Goal: Transaction & Acquisition: Purchase product/service

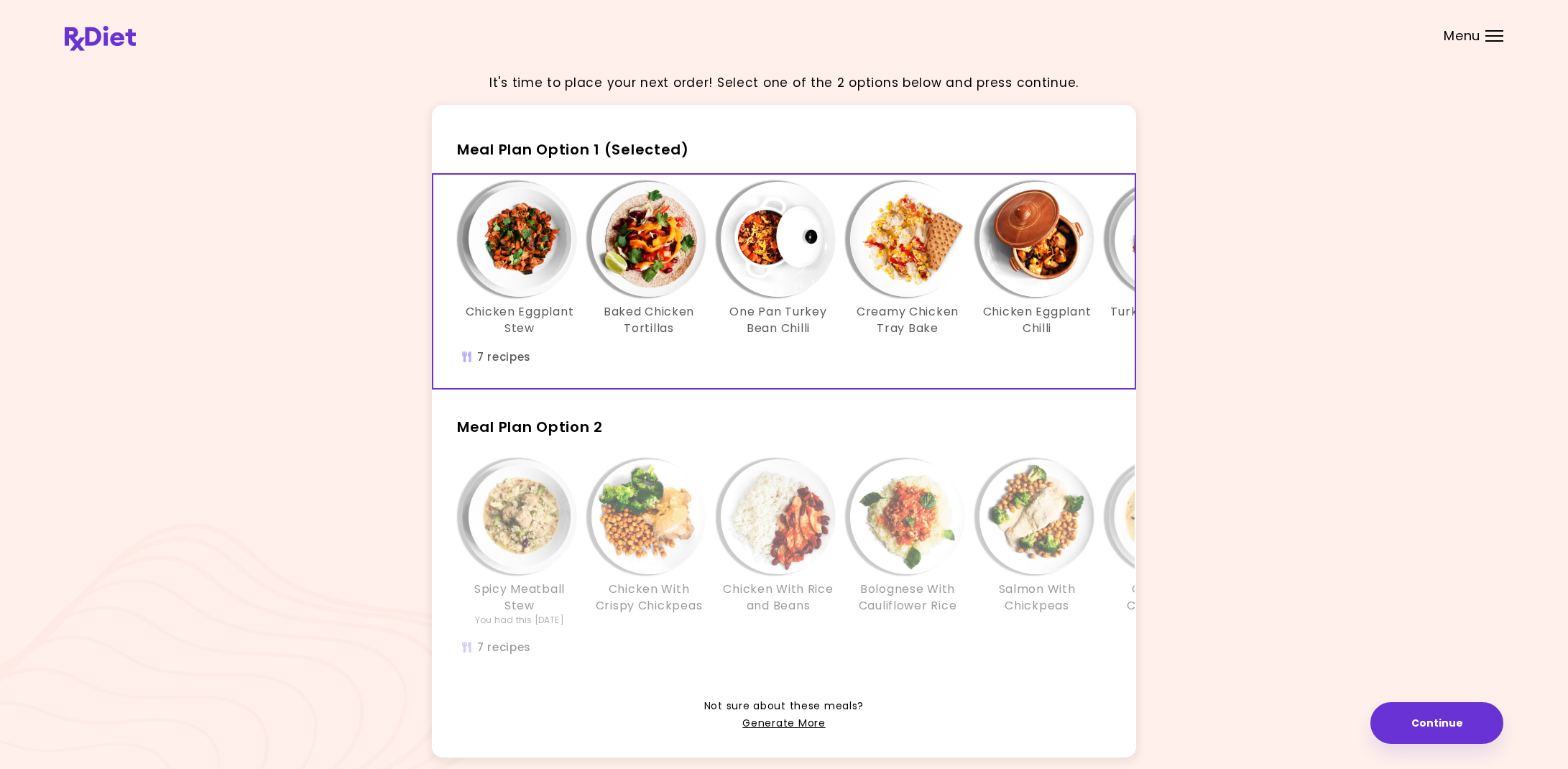
click at [1121, 254] on img "Info - Turkey with Beans - Meal Plan Option 1 (Selected)" at bounding box center [1166, 239] width 115 height 115
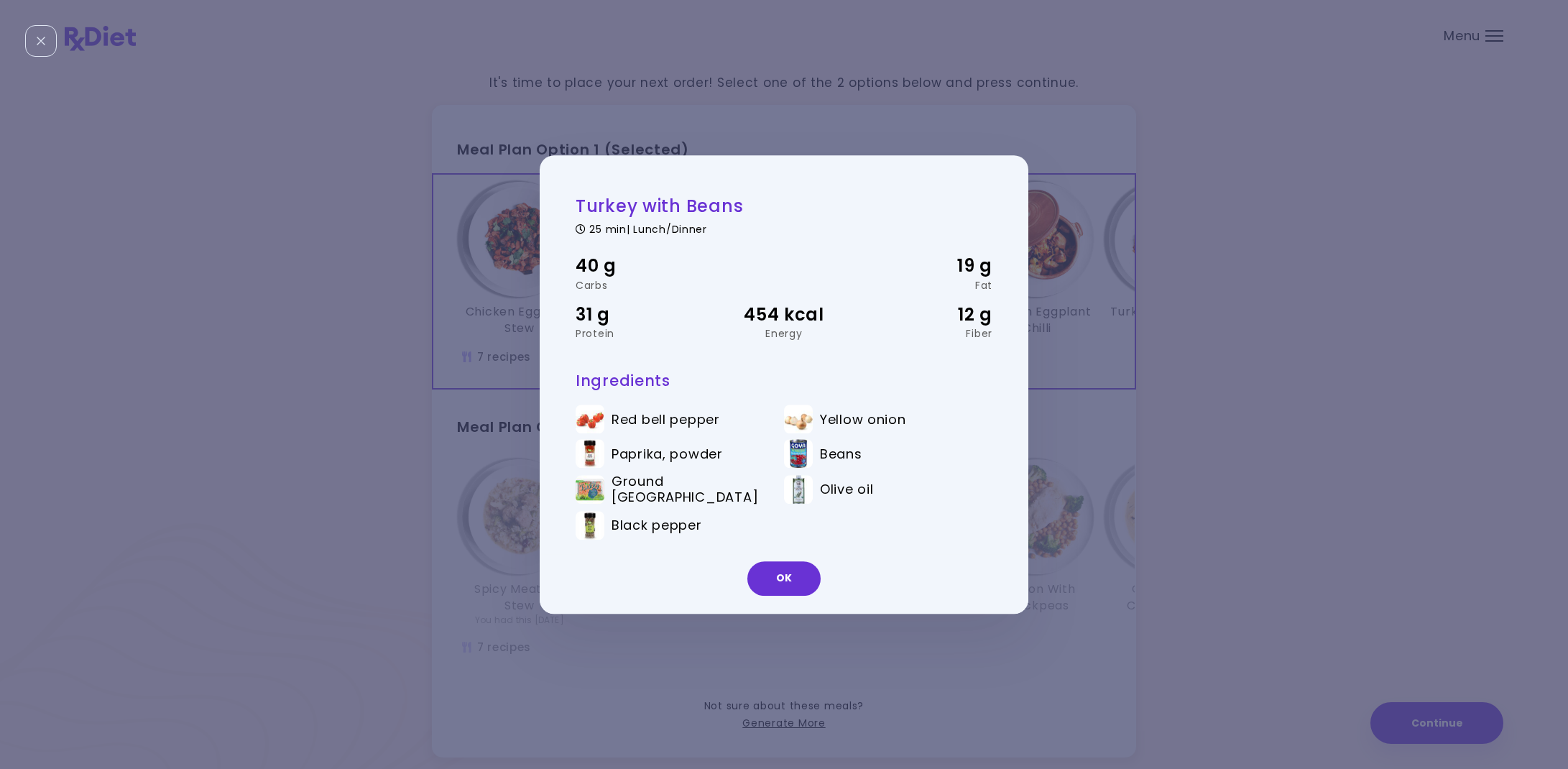
click at [1286, 275] on div "Turkey with Beans 25 min | Lunch/Dinner 40 g Carbs 19 g Fat 31 g Protein 454 kc…" at bounding box center [784, 384] width 1568 height 769
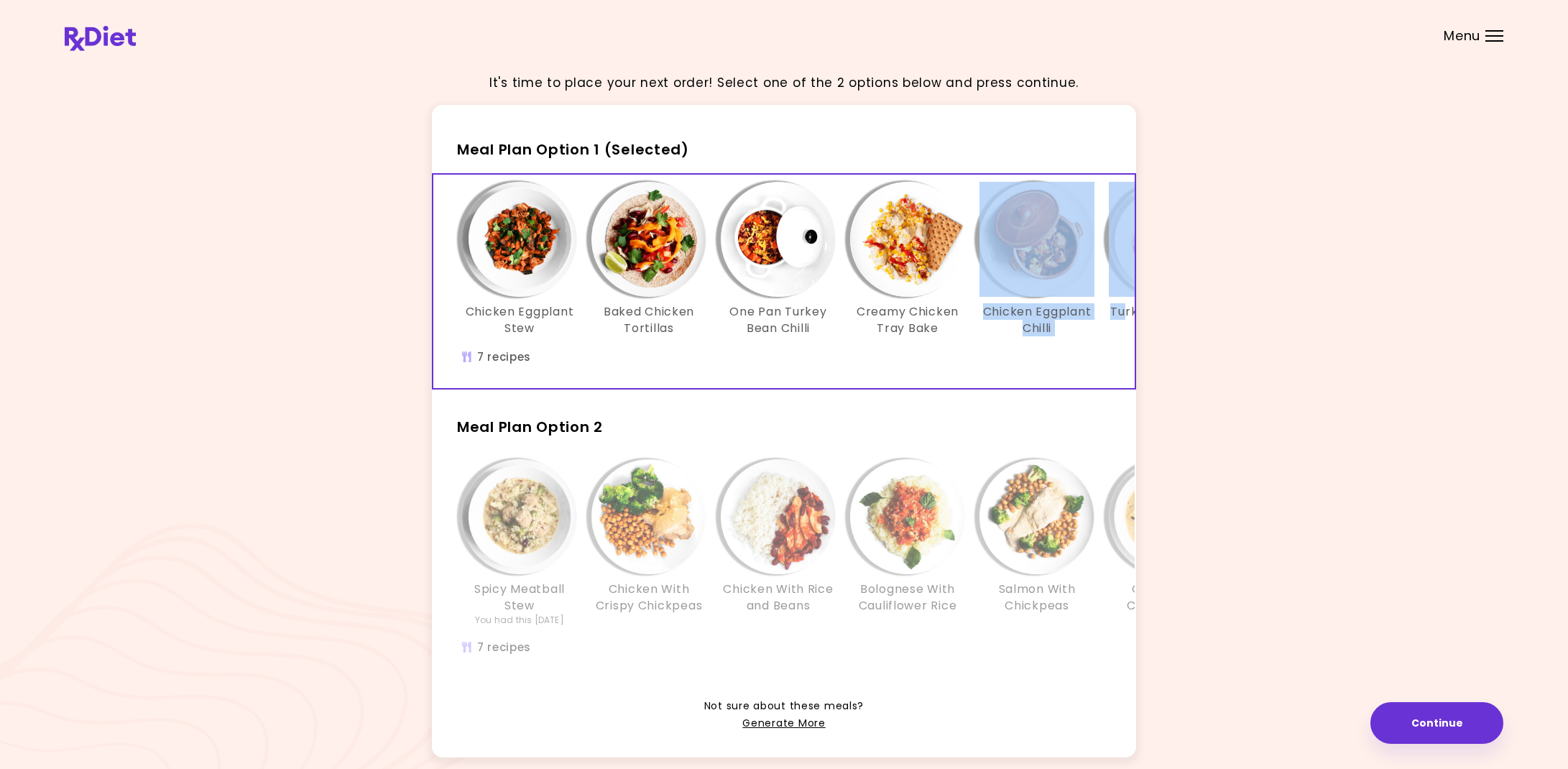
drag, startPoint x: 1126, startPoint y: 303, endPoint x: 1362, endPoint y: 301, distance: 236.0
click at [1024, 289] on div "Chicken Eggplant Stew Baked Chicken Tortillas One Pan Turkey Bean Chilli Creamy…" at bounding box center [907, 266] width 905 height 169
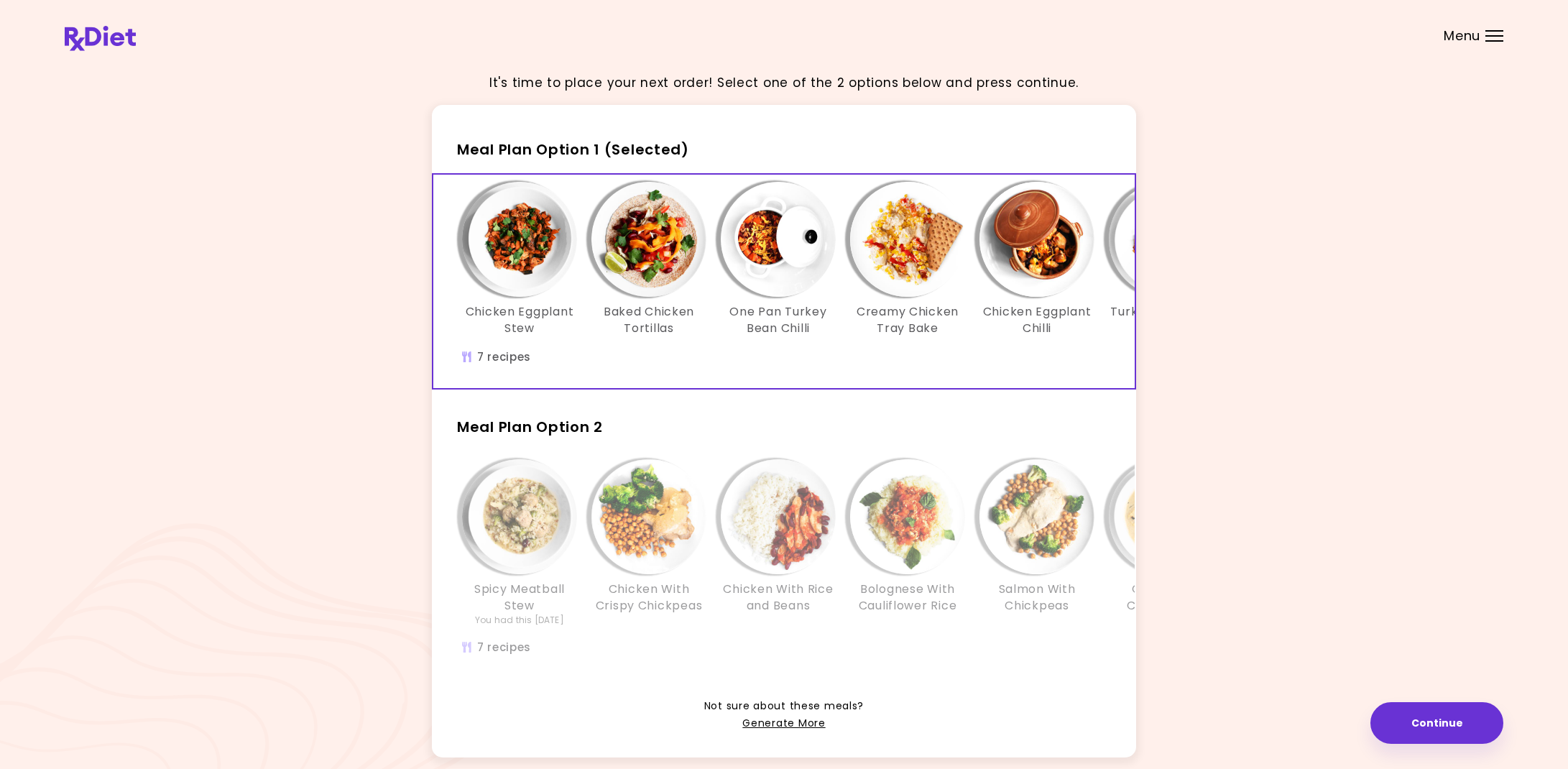
drag, startPoint x: 1427, startPoint y: 303, endPoint x: 1418, endPoint y: 302, distance: 9.1
click at [1427, 303] on div "It's time to place your next order! Select one of the 2 options below and press…" at bounding box center [783, 418] width 1439 height 715
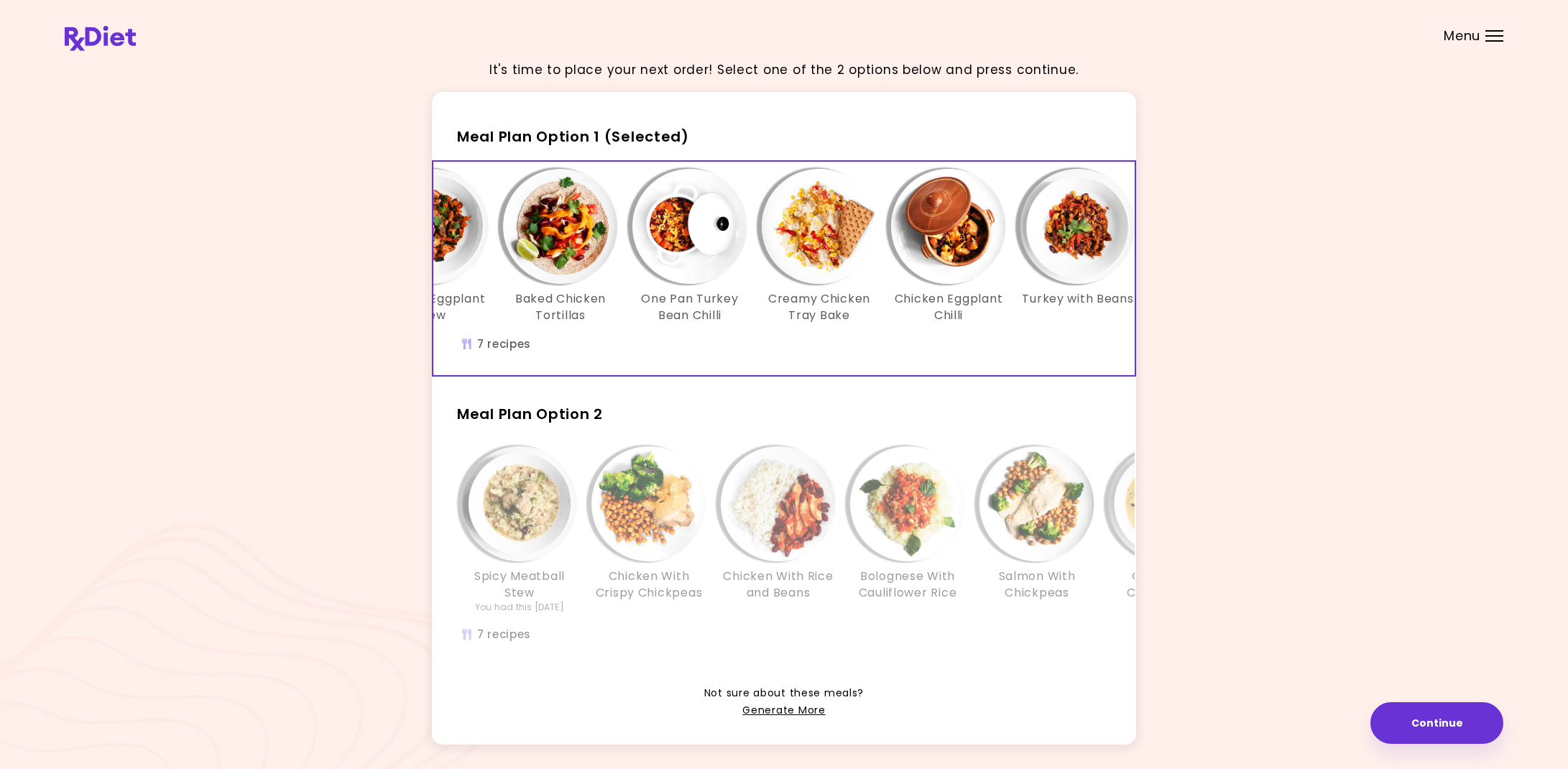
scroll to position [0, 247]
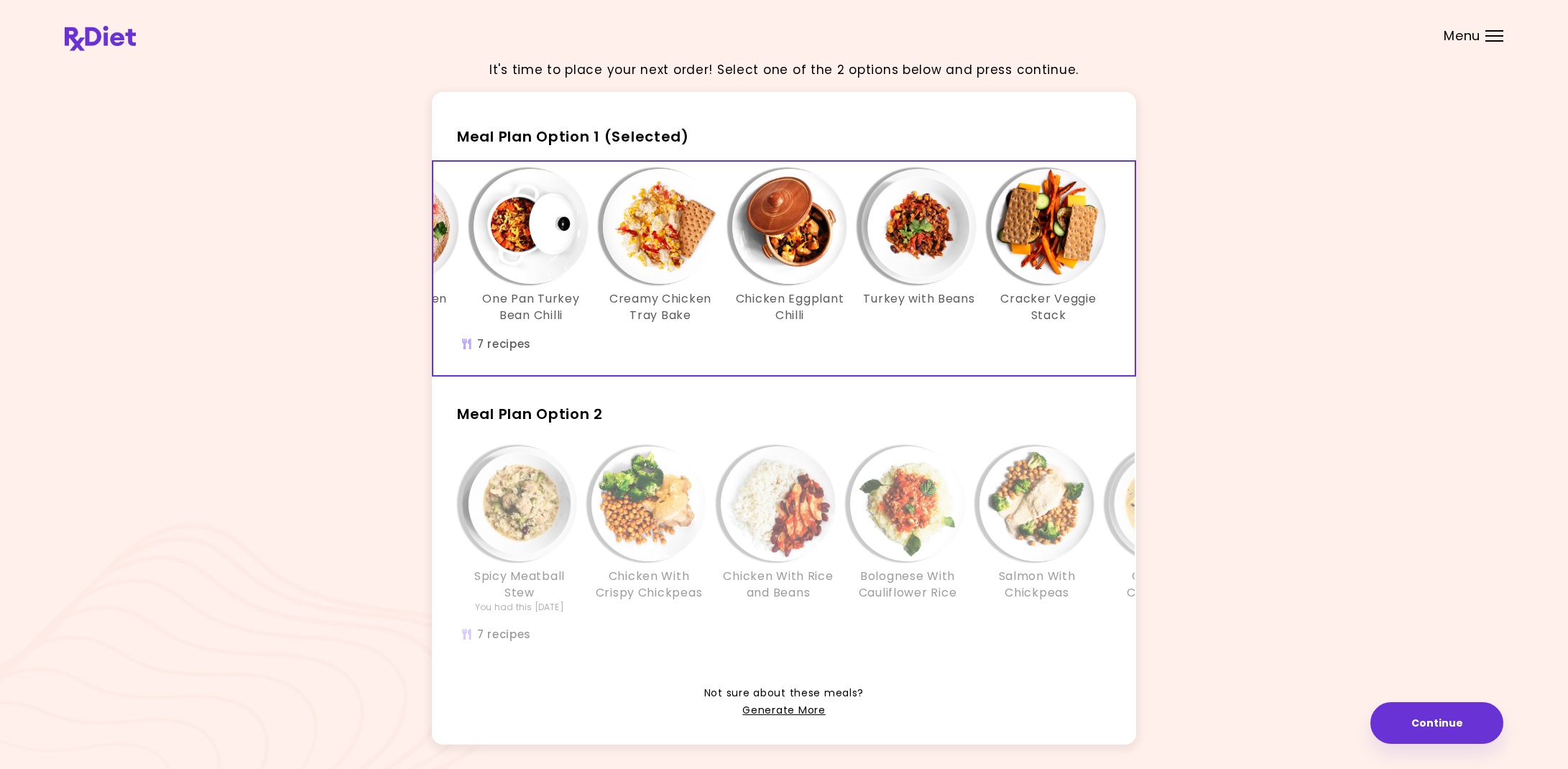
drag, startPoint x: 1132, startPoint y: 318, endPoint x: 1215, endPoint y: 331, distance: 84.0
click at [1215, 331] on div "It's time to place your next order! Select one of the 2 options below and press…" at bounding box center [783, 405] width 1439 height 715
click at [761, 707] on link "Generate More" at bounding box center [783, 711] width 83 height 18
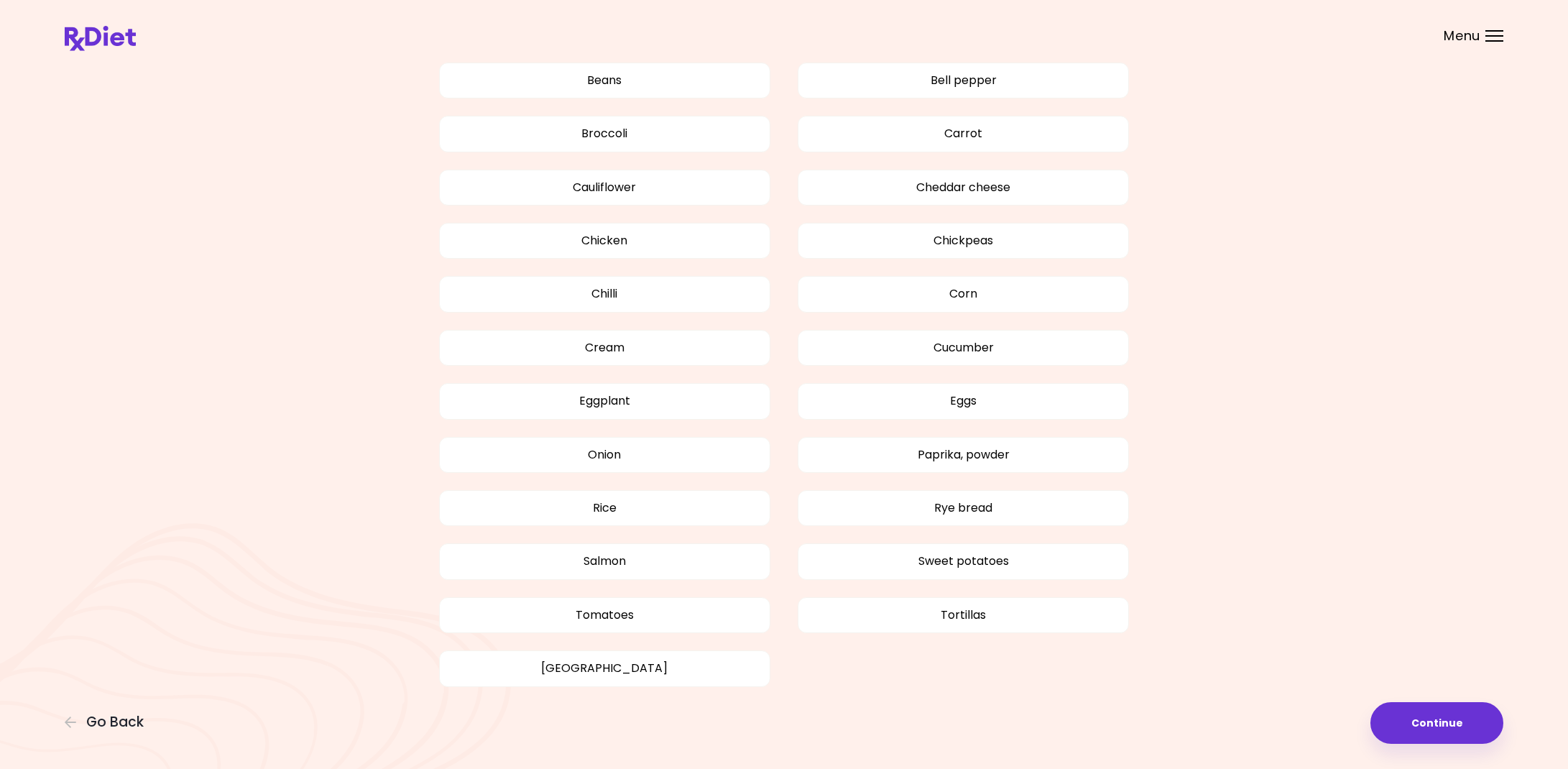
scroll to position [820, 0]
click at [1401, 724] on button "Continue" at bounding box center [1437, 723] width 133 height 41
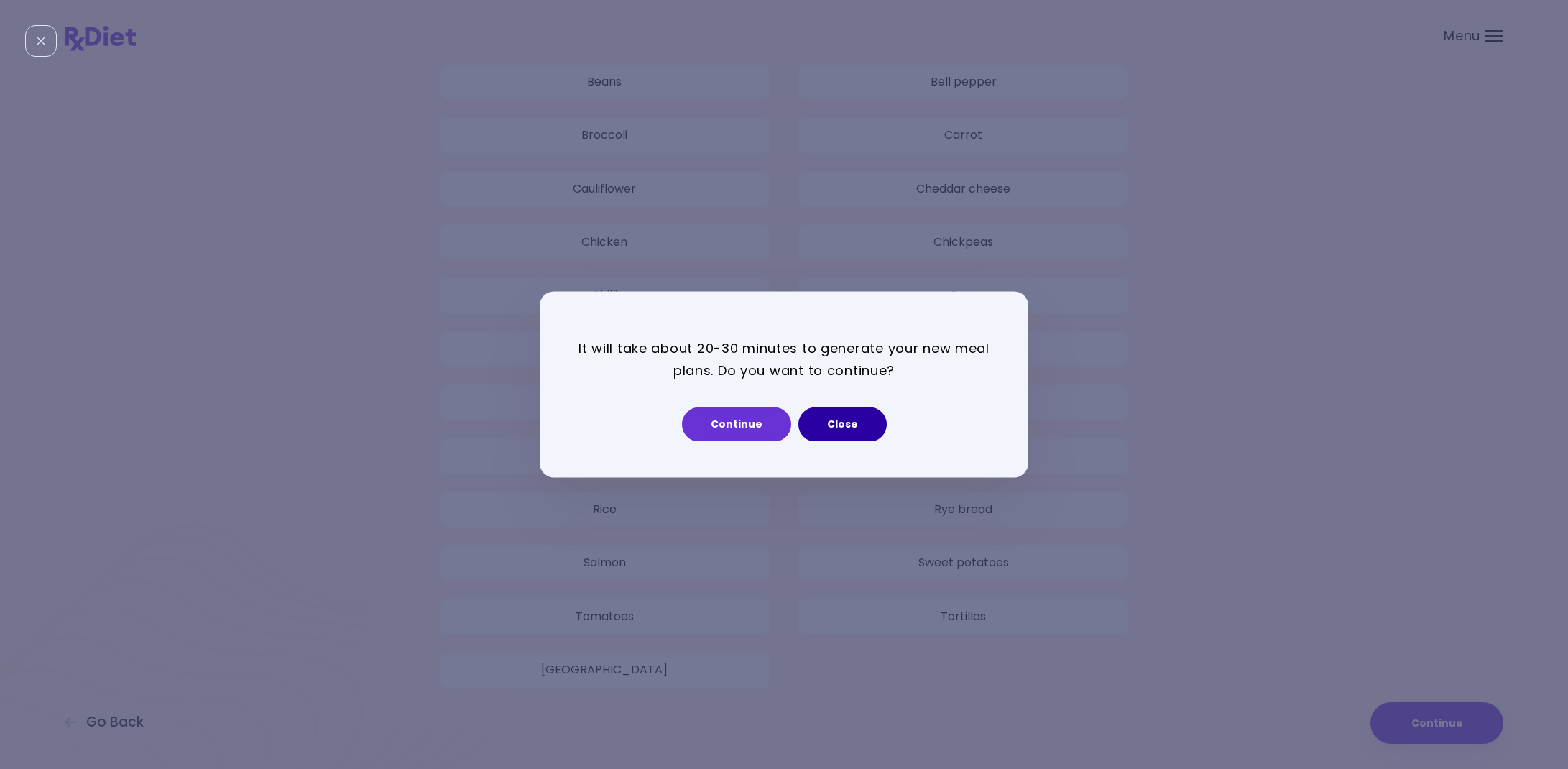
click at [863, 431] on button "Close" at bounding box center [842, 424] width 88 height 34
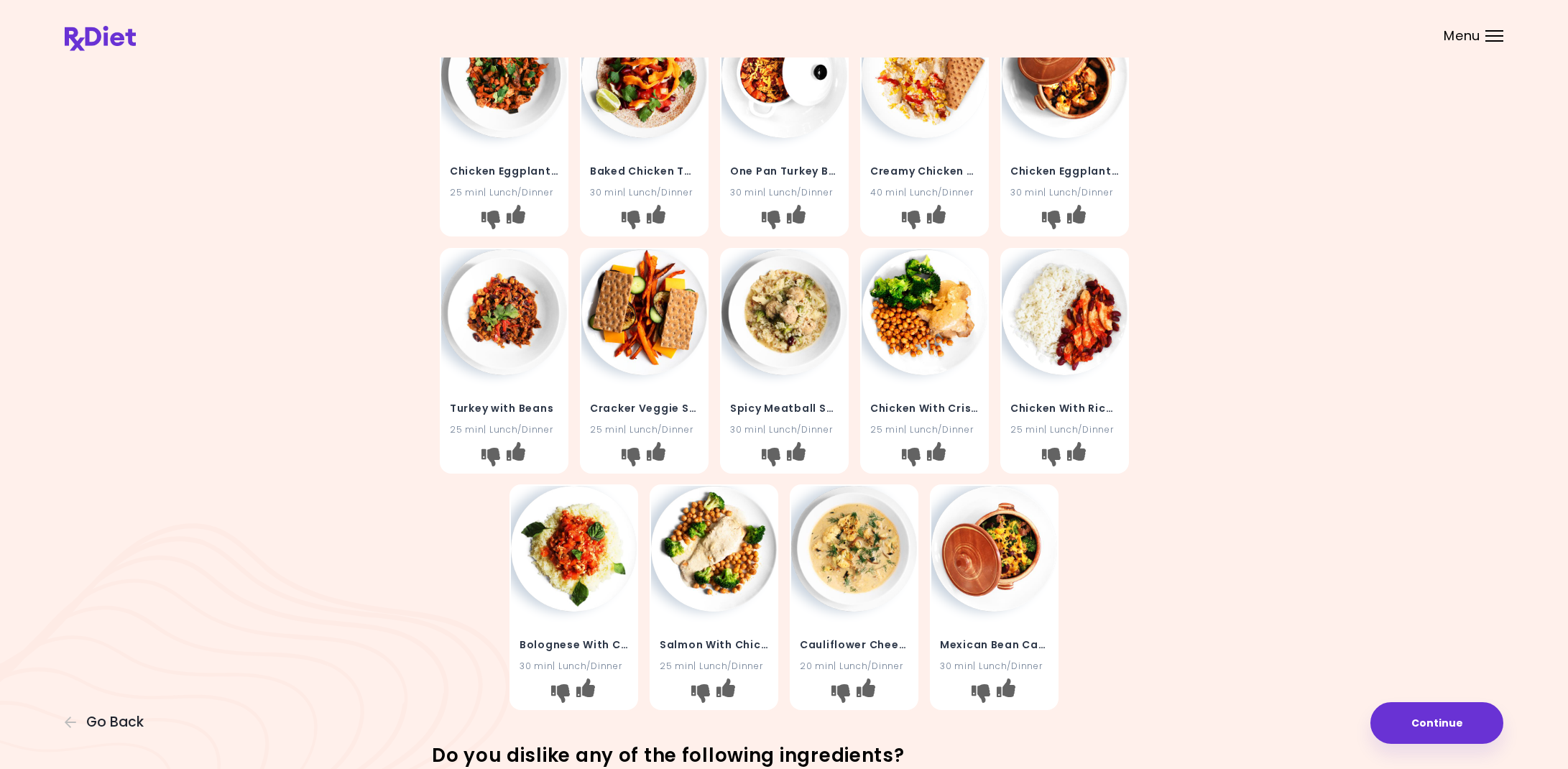
scroll to position [205, 0]
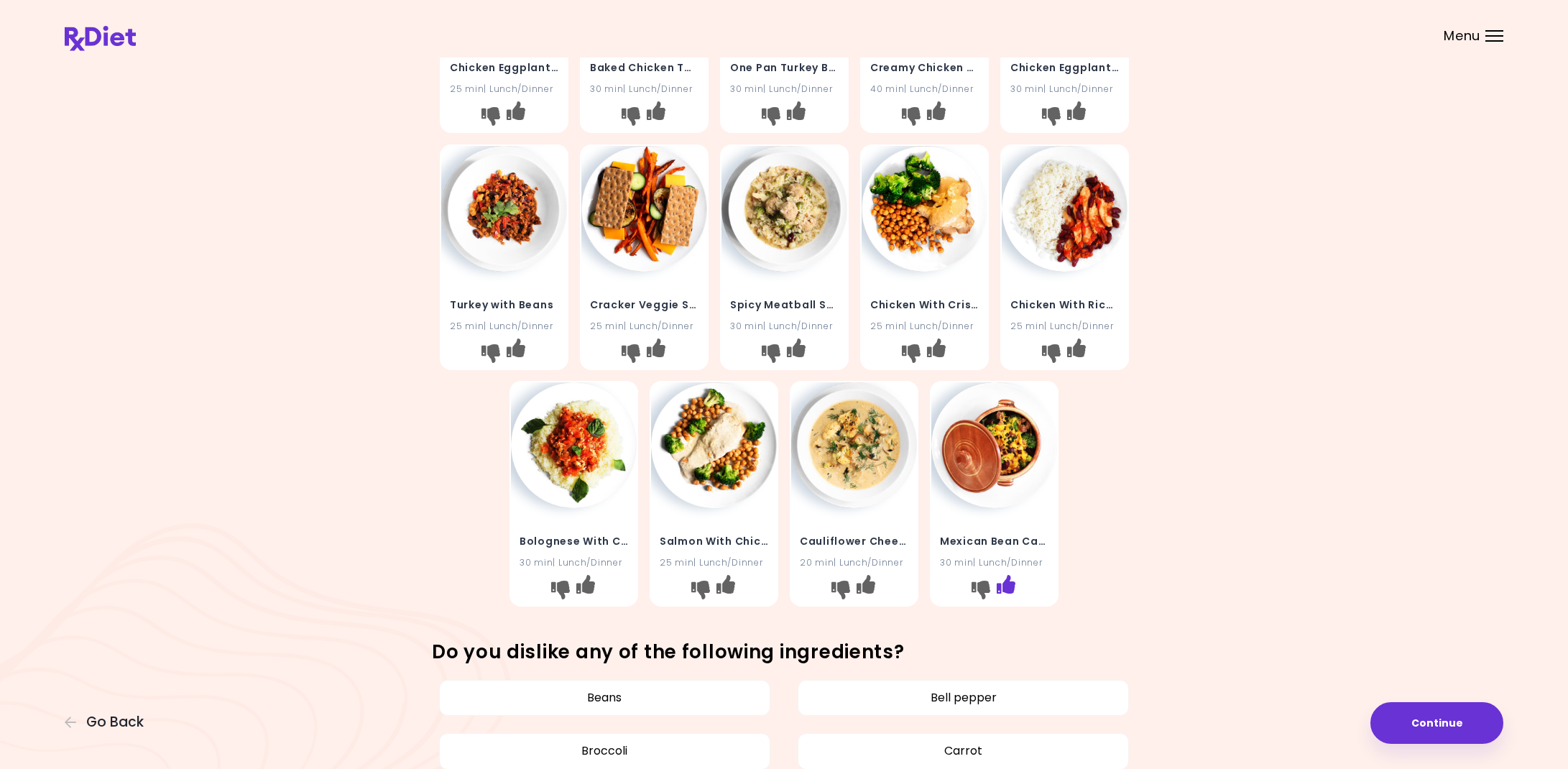
click at [1011, 582] on icon "I like this recipe" at bounding box center [1006, 584] width 18 height 18
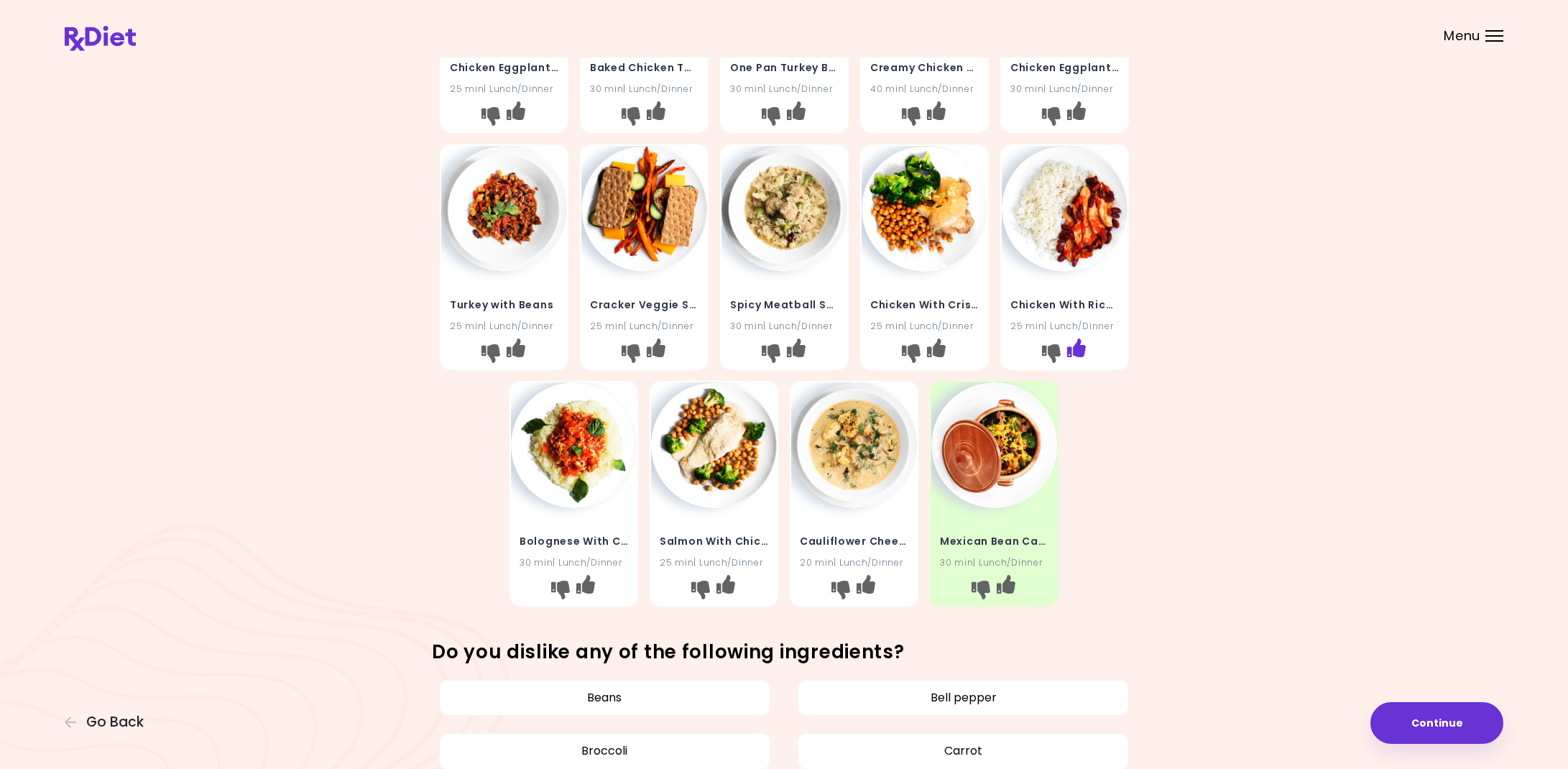
click at [1081, 345] on icon "I like this recipe" at bounding box center [1076, 347] width 18 height 18
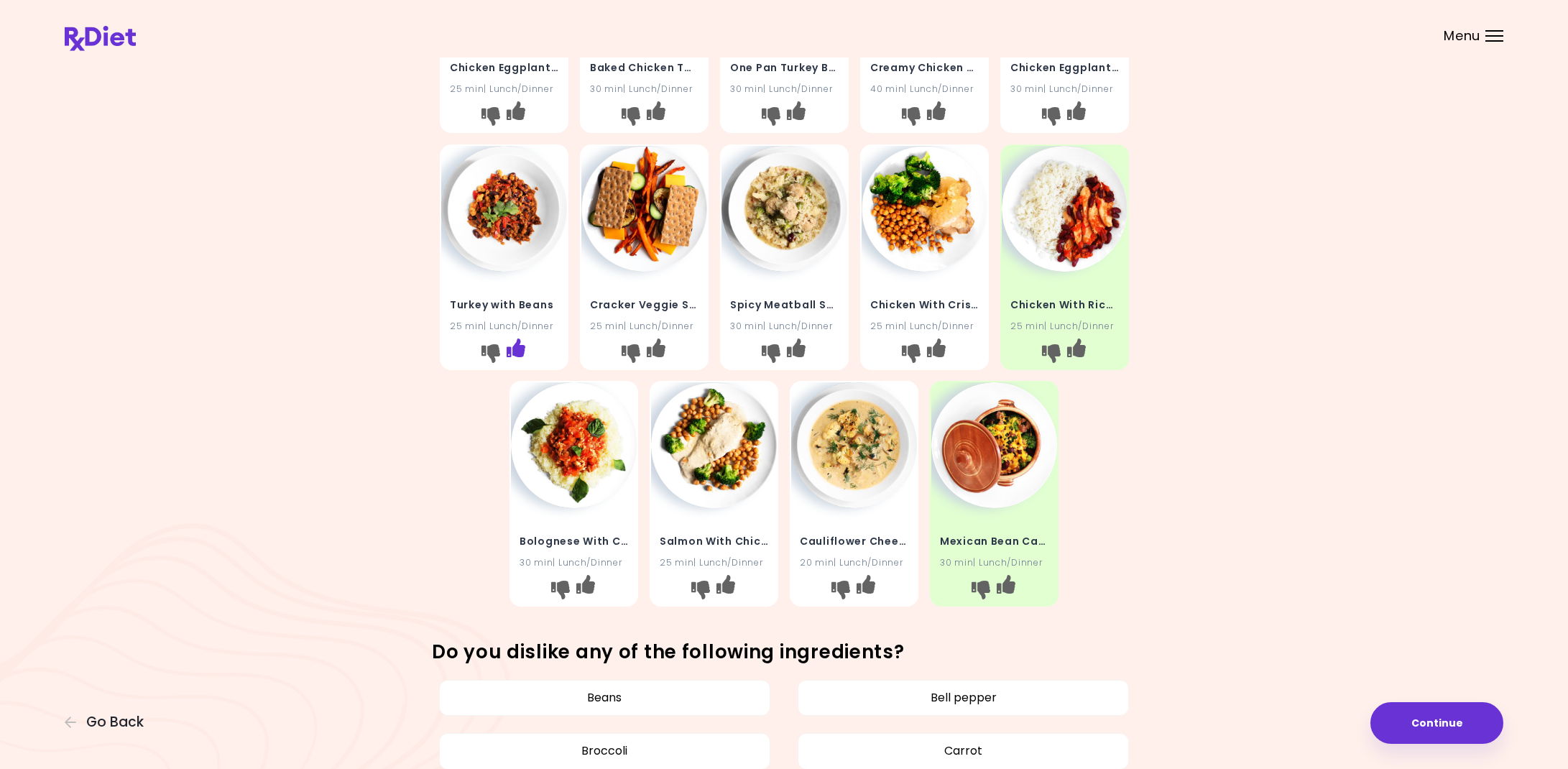
click at [514, 349] on icon "I like this recipe" at bounding box center [515, 347] width 18 height 18
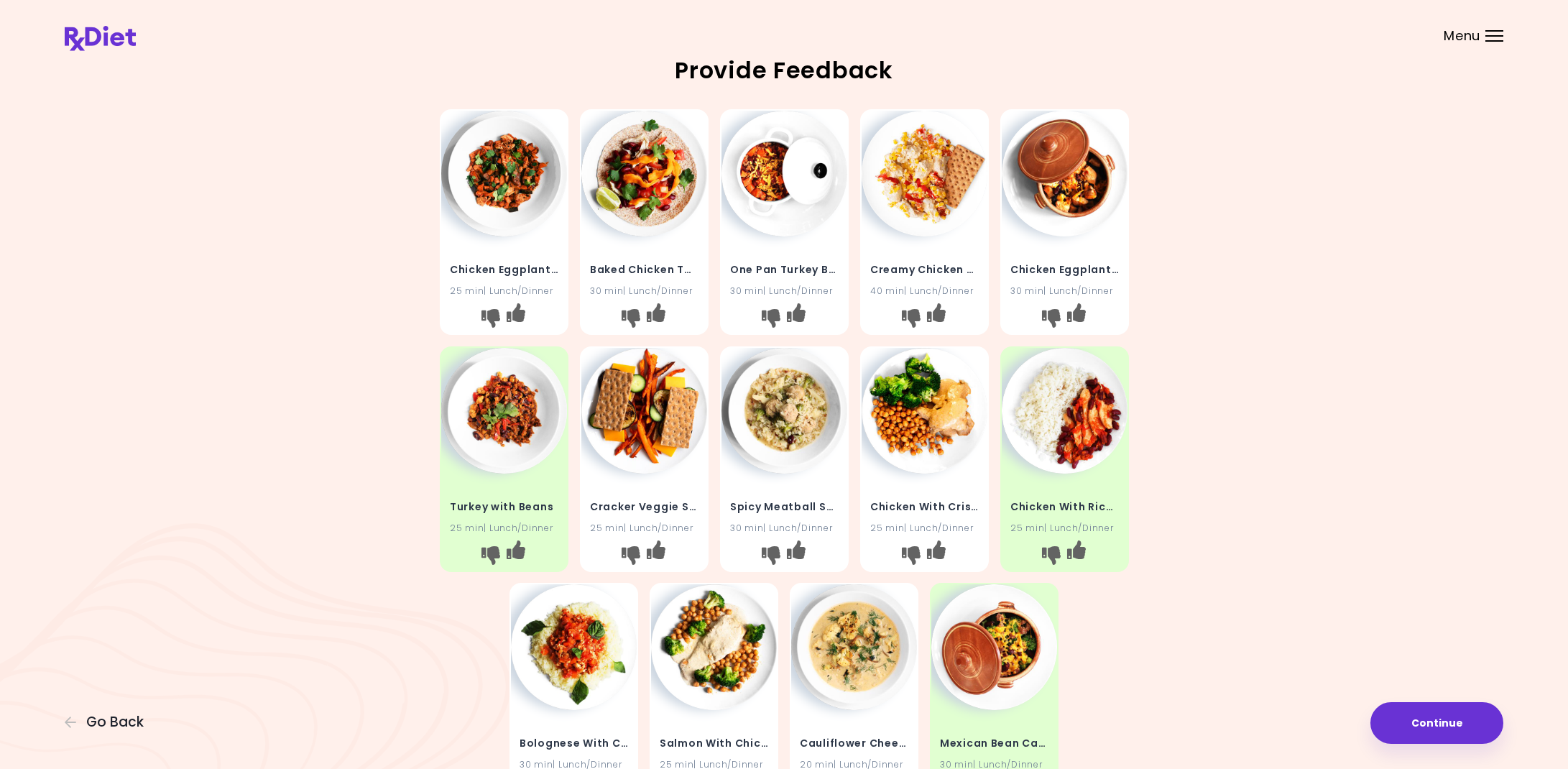
scroll to position [2, 1]
click at [517, 313] on icon "I like this recipe" at bounding box center [515, 313] width 18 height 18
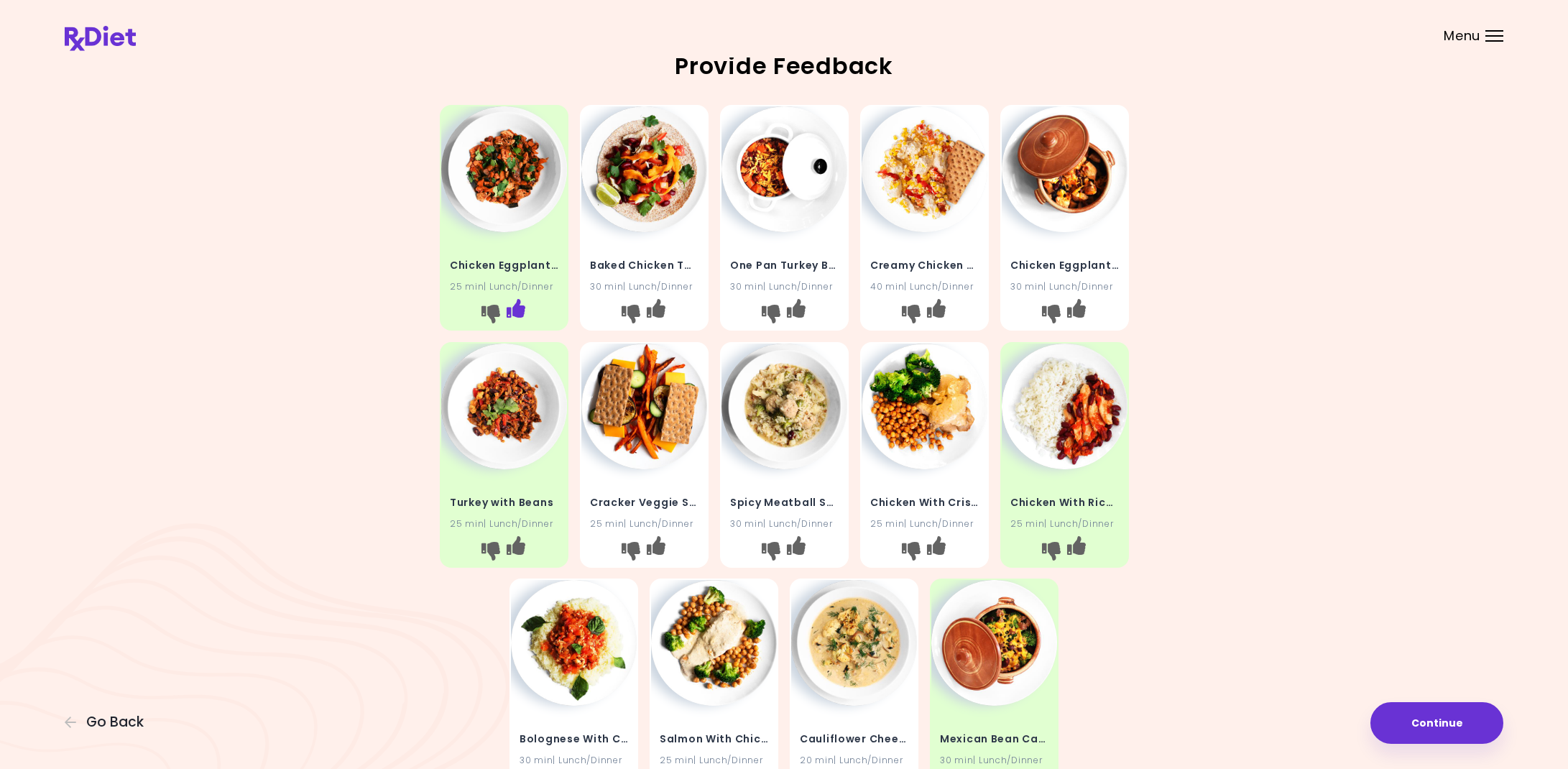
scroll to position [6, 0]
click at [662, 543] on icon "I like this recipe" at bounding box center [655, 545] width 18 height 18
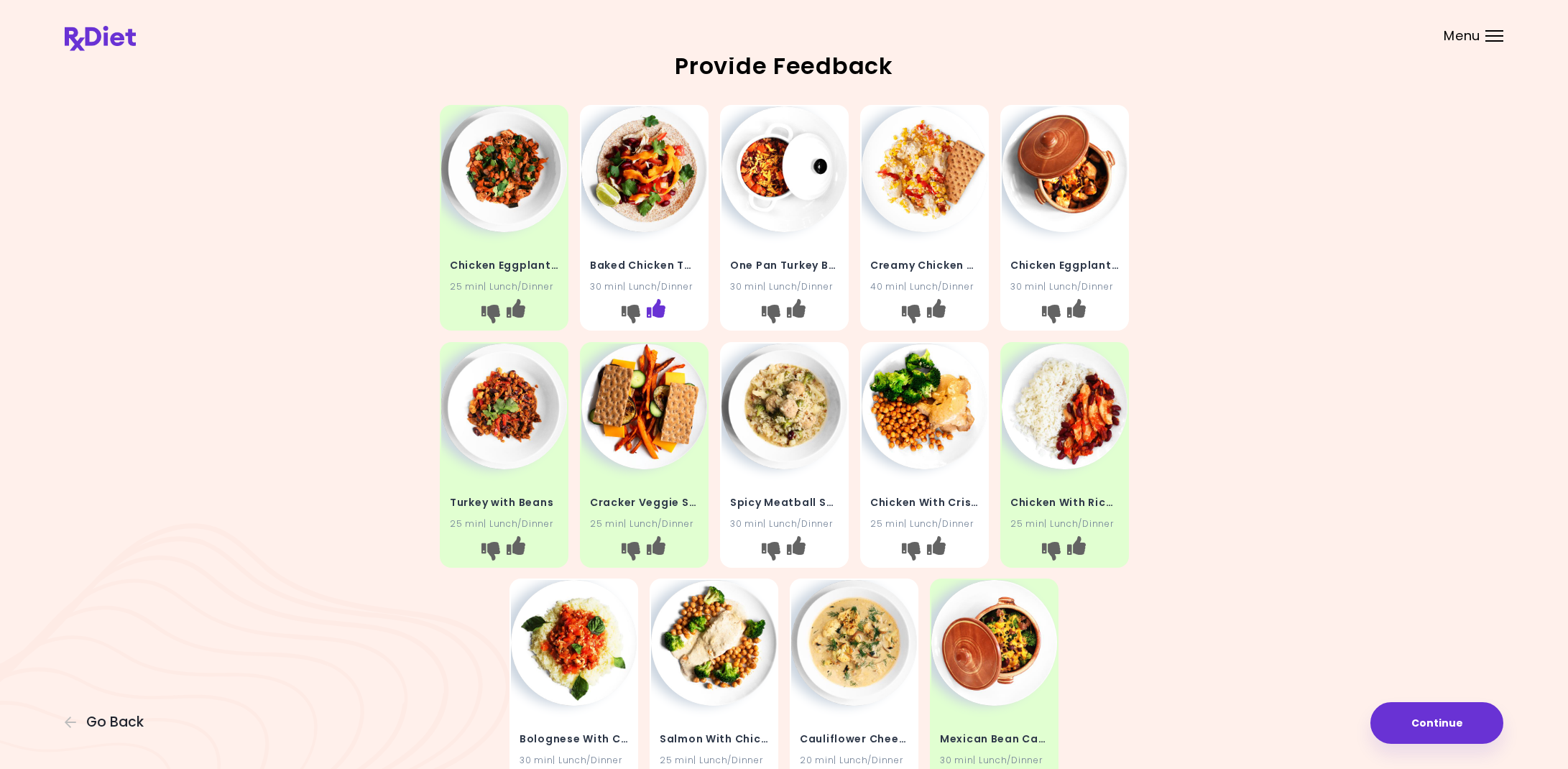
click at [666, 304] on button "I like this recipe" at bounding box center [655, 314] width 23 height 23
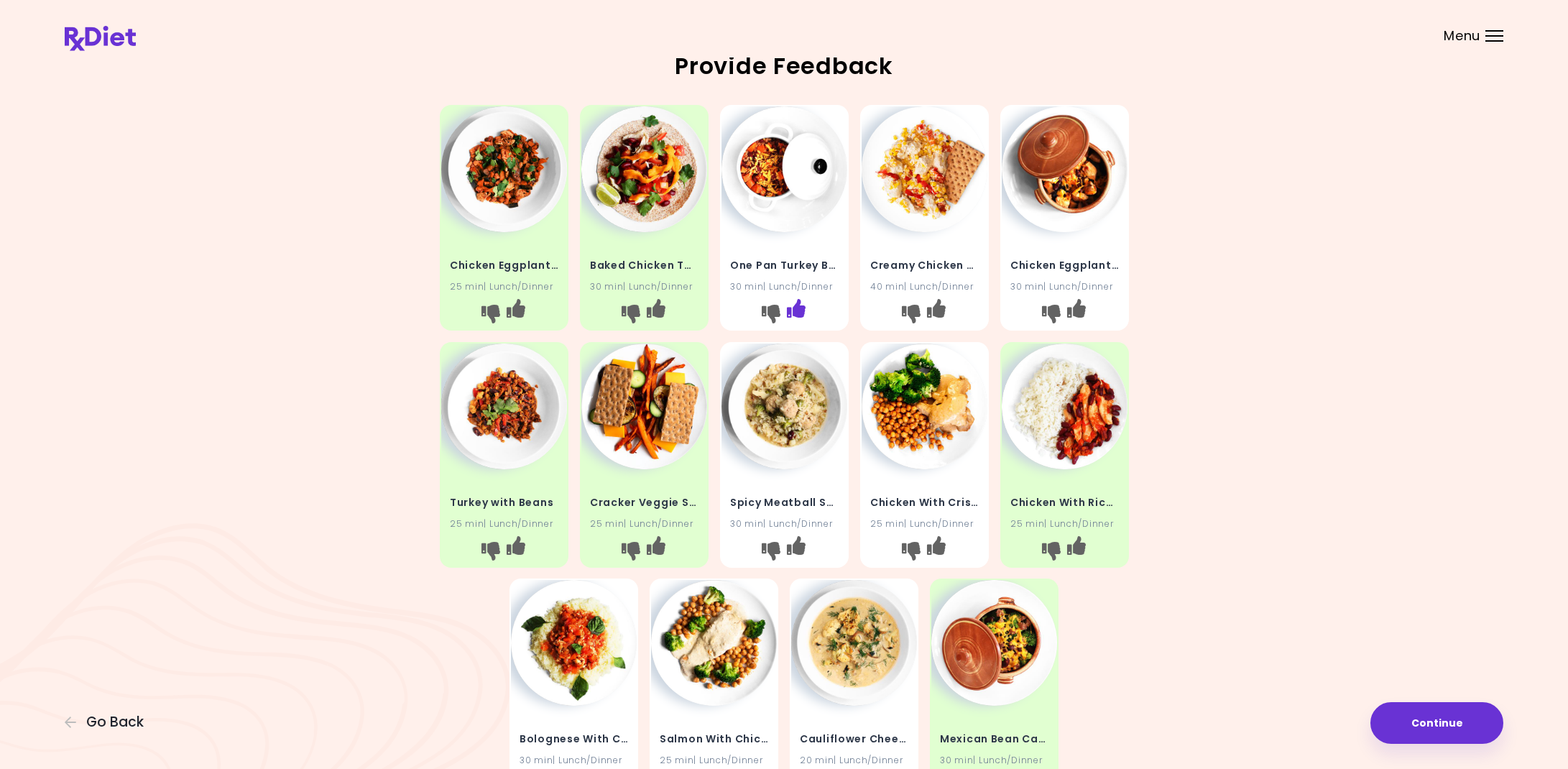
click at [791, 305] on icon "I like this recipe" at bounding box center [795, 308] width 18 height 18
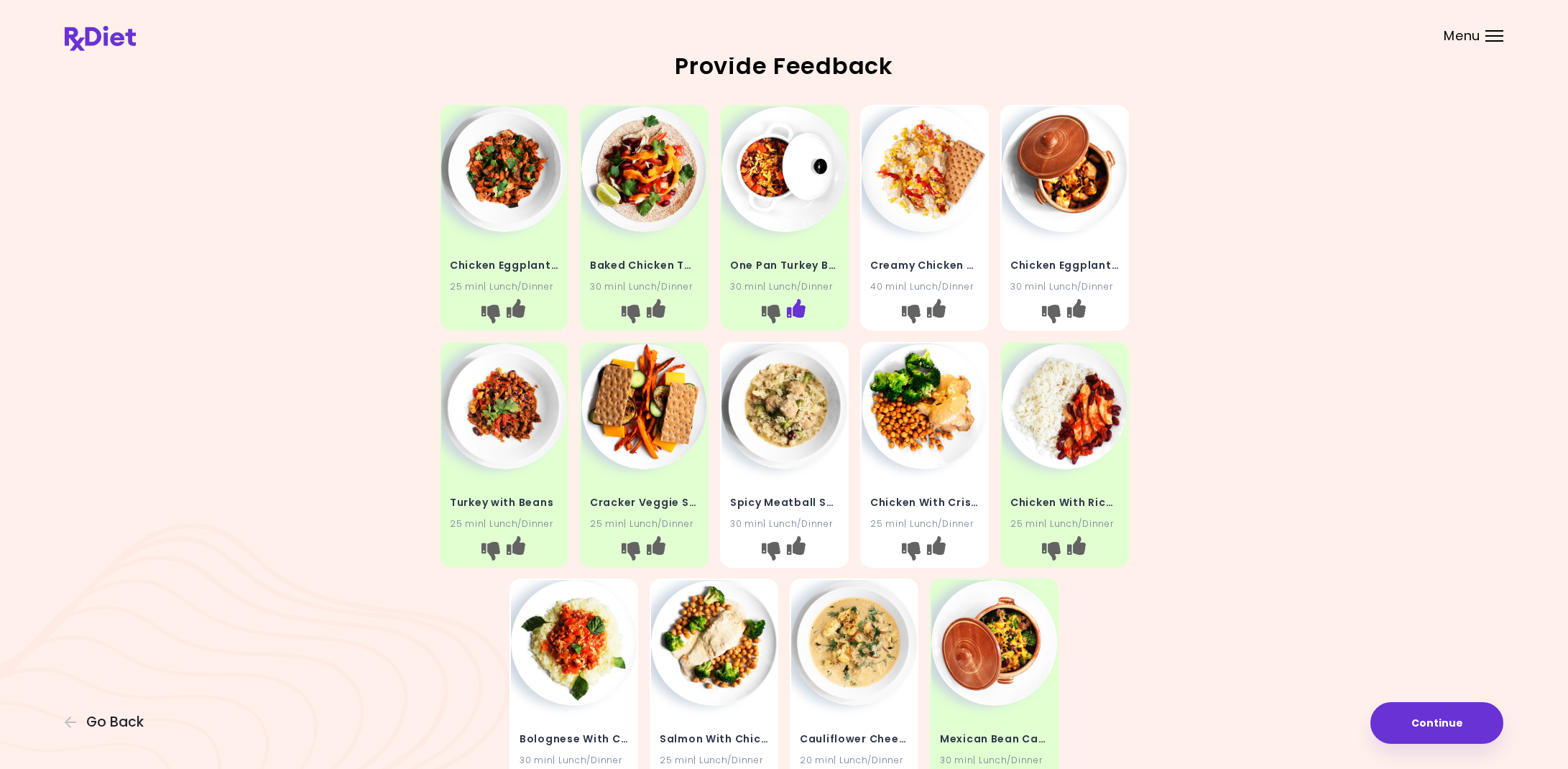
scroll to position [7, 0]
click at [1436, 730] on button "Continue" at bounding box center [1437, 723] width 133 height 41
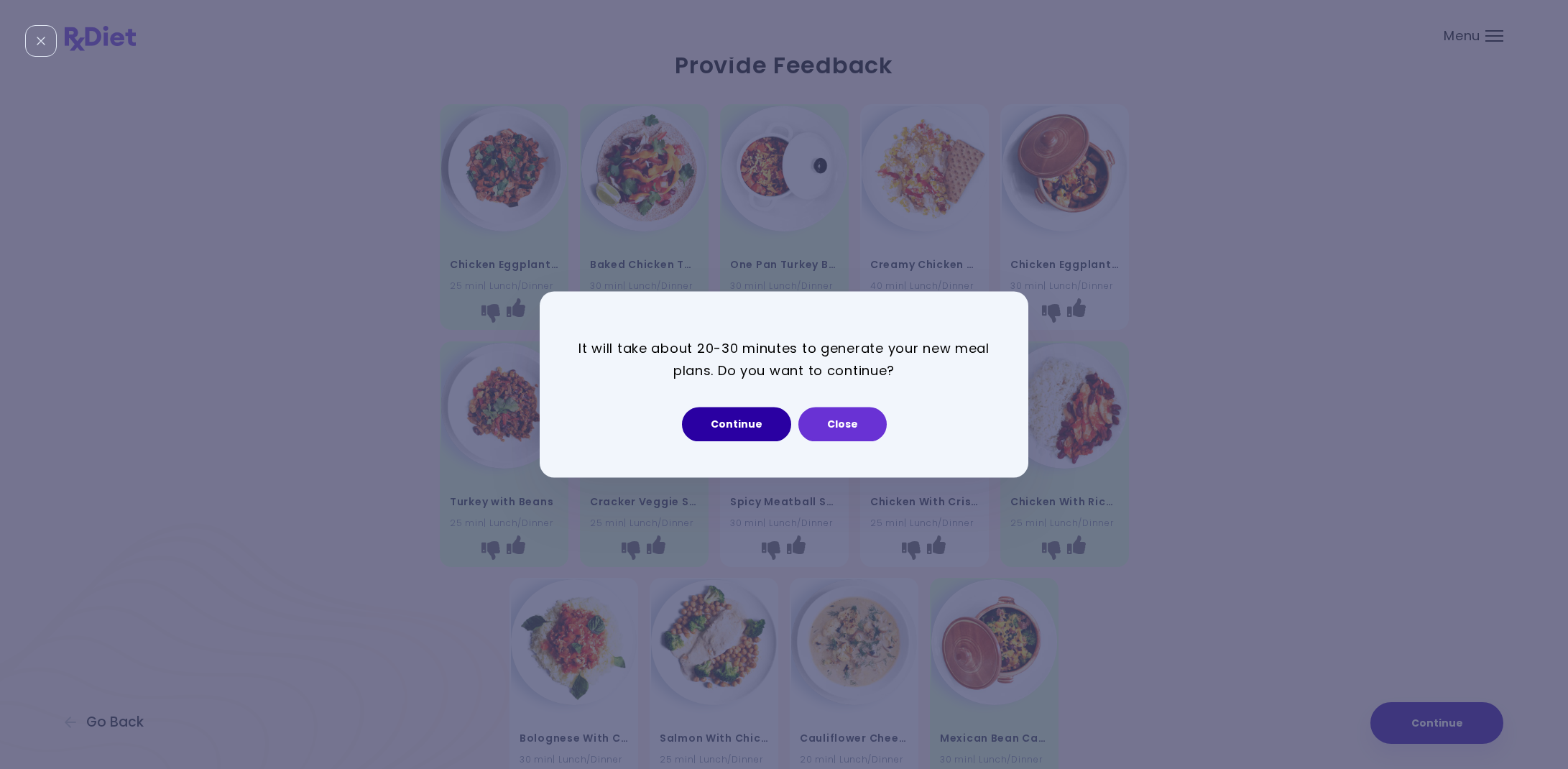
click at [746, 426] on button "Continue" at bounding box center [737, 424] width 109 height 34
select select "*"
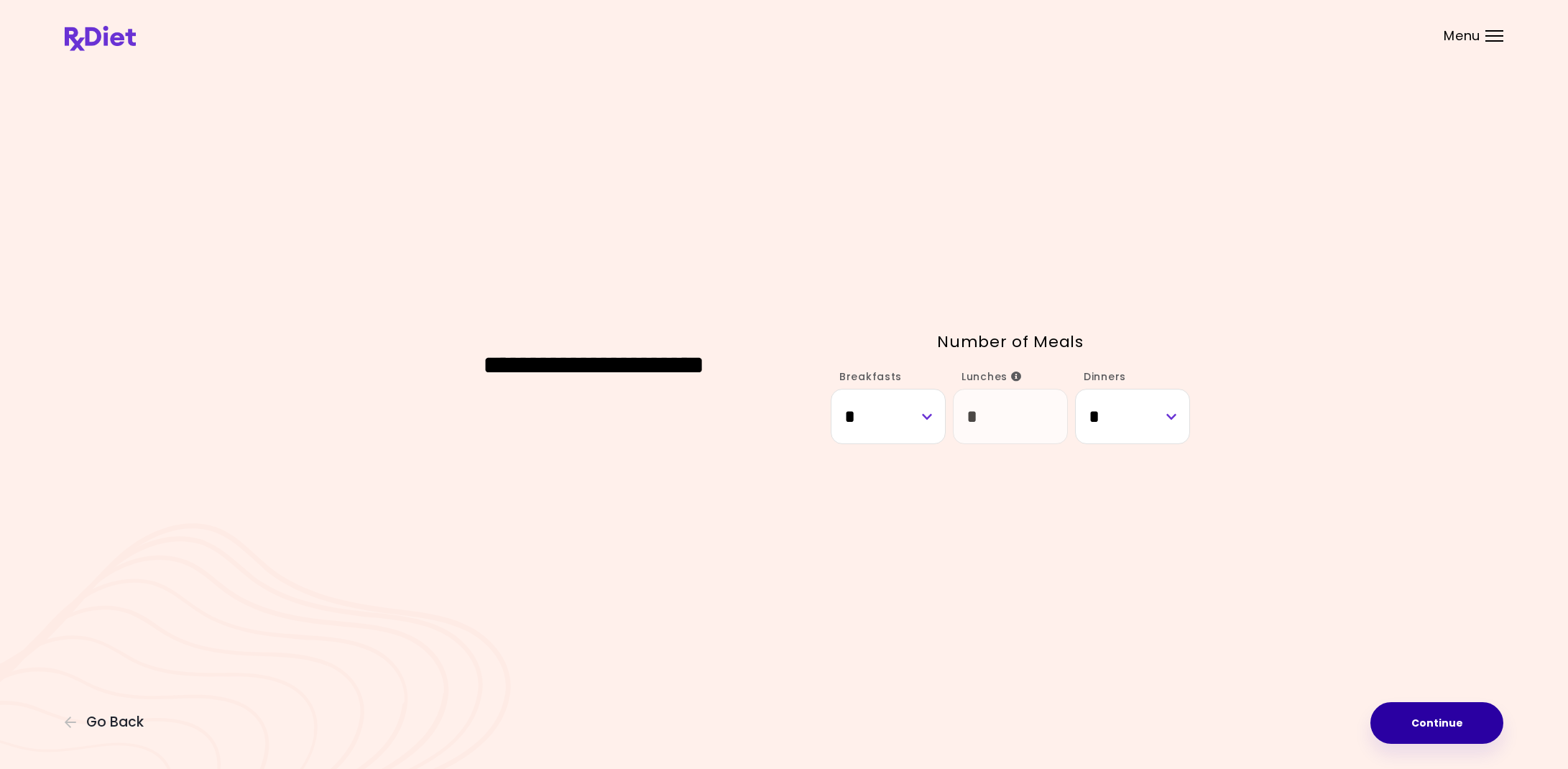
click at [1446, 728] on button "Continue" at bounding box center [1437, 723] width 133 height 41
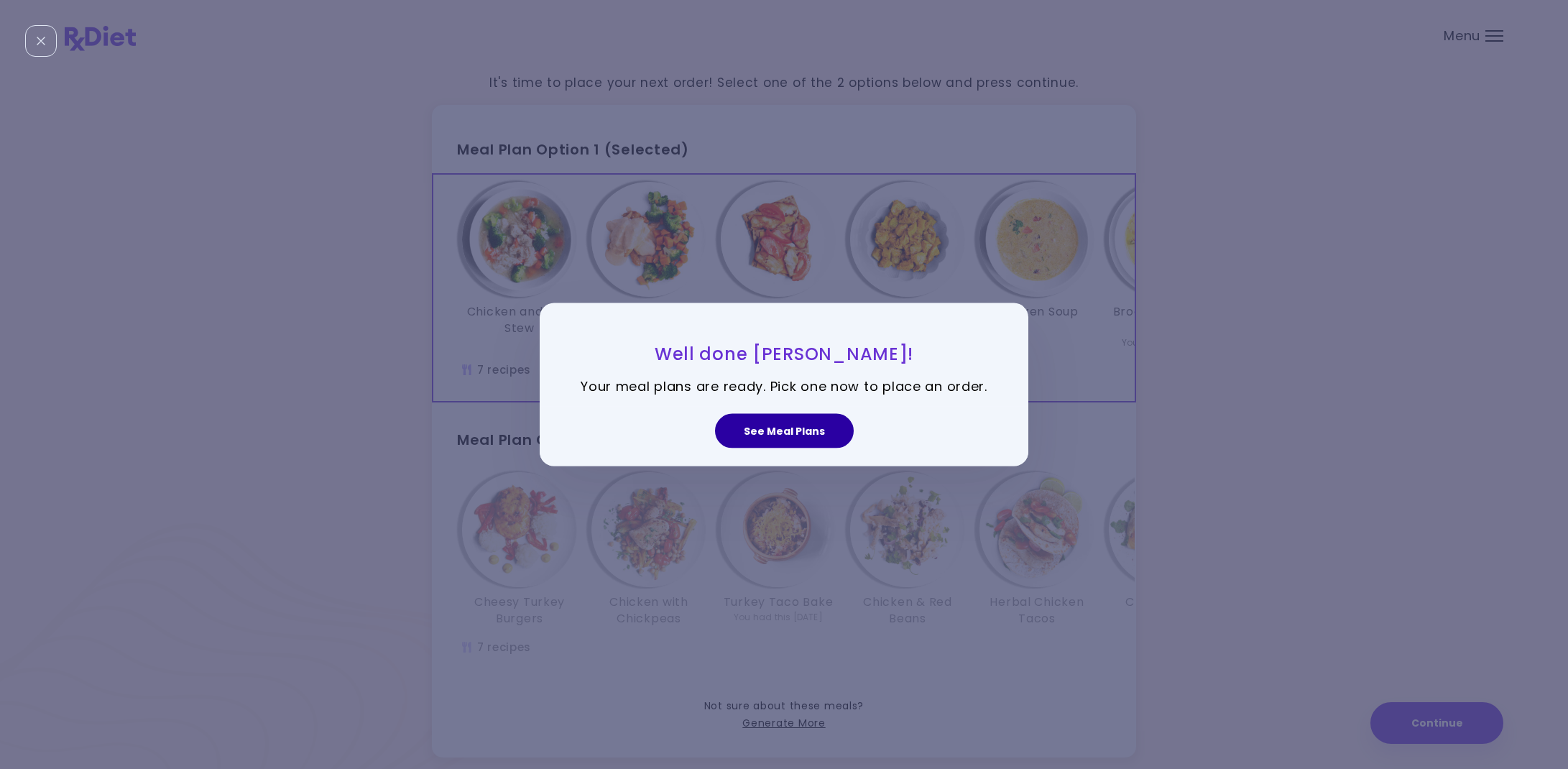
click at [760, 431] on button "See Meal Plans" at bounding box center [784, 430] width 139 height 34
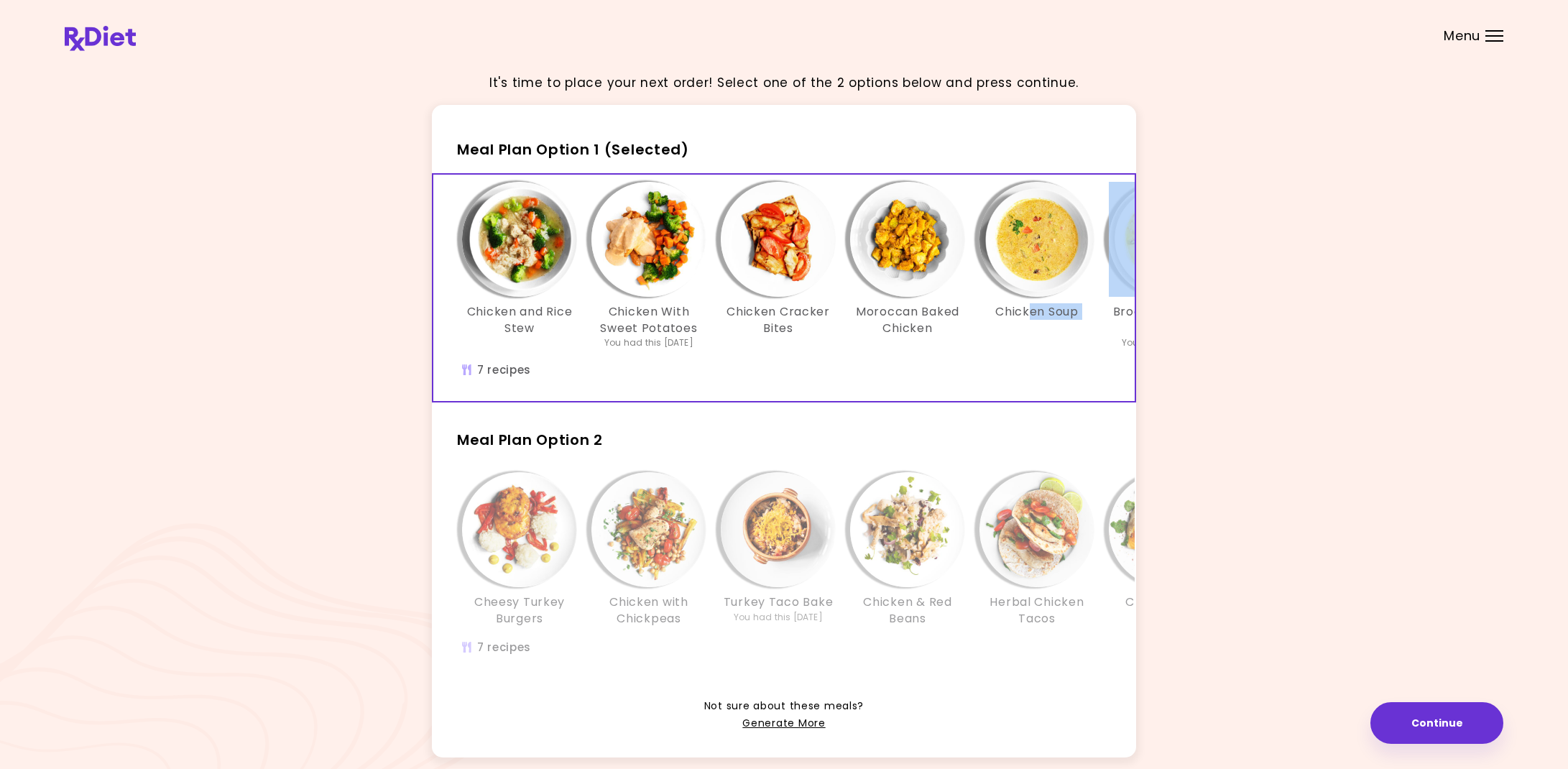
drag, startPoint x: 1103, startPoint y: 316, endPoint x: 1031, endPoint y: 312, distance: 72.1
click at [1031, 312] on div "Chicken and Rice Stew Chicken With Sweet Potatoes You had this [DATE] Chicken C…" at bounding box center [907, 272] width 905 height 182
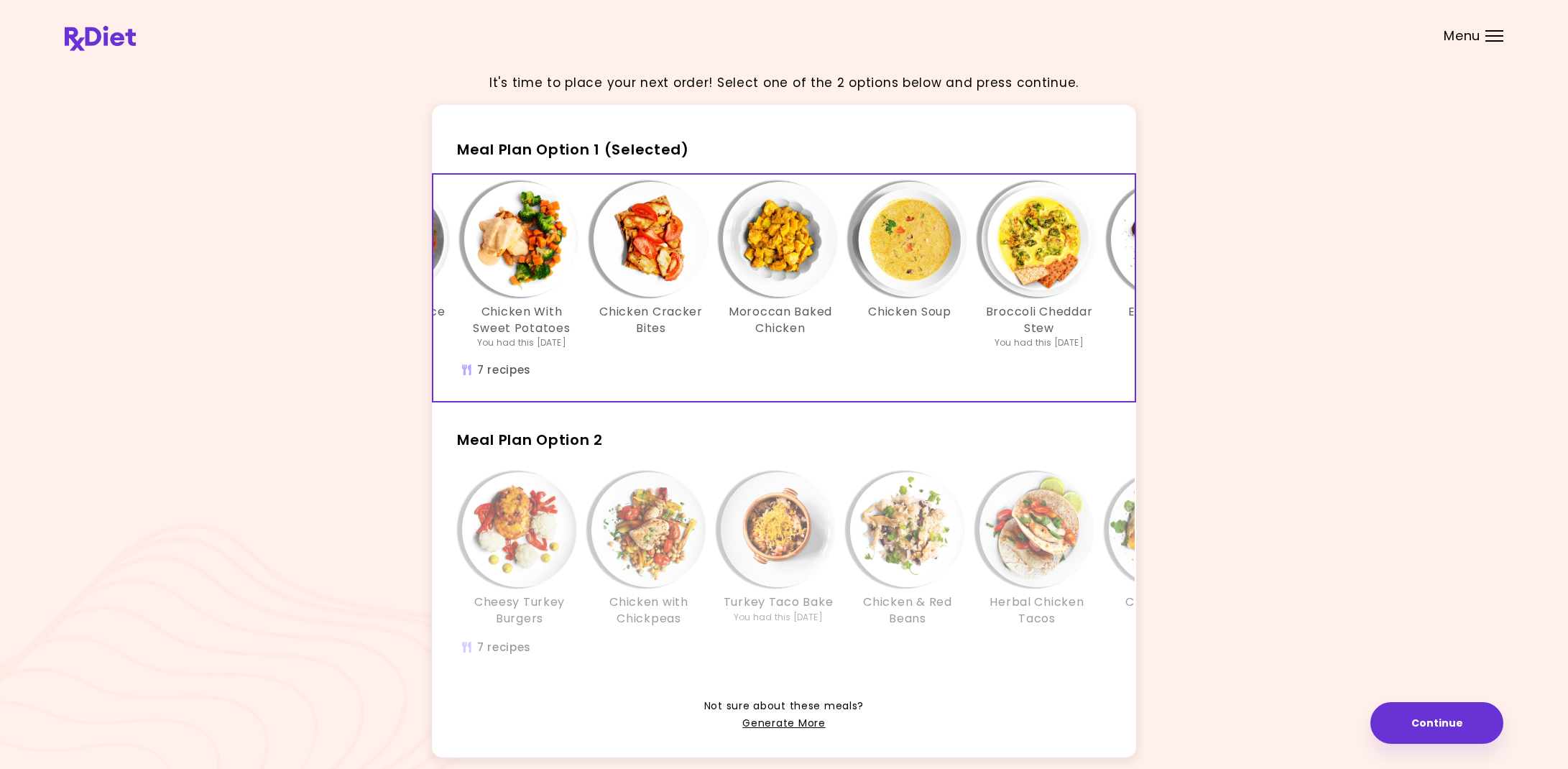
scroll to position [0, 247]
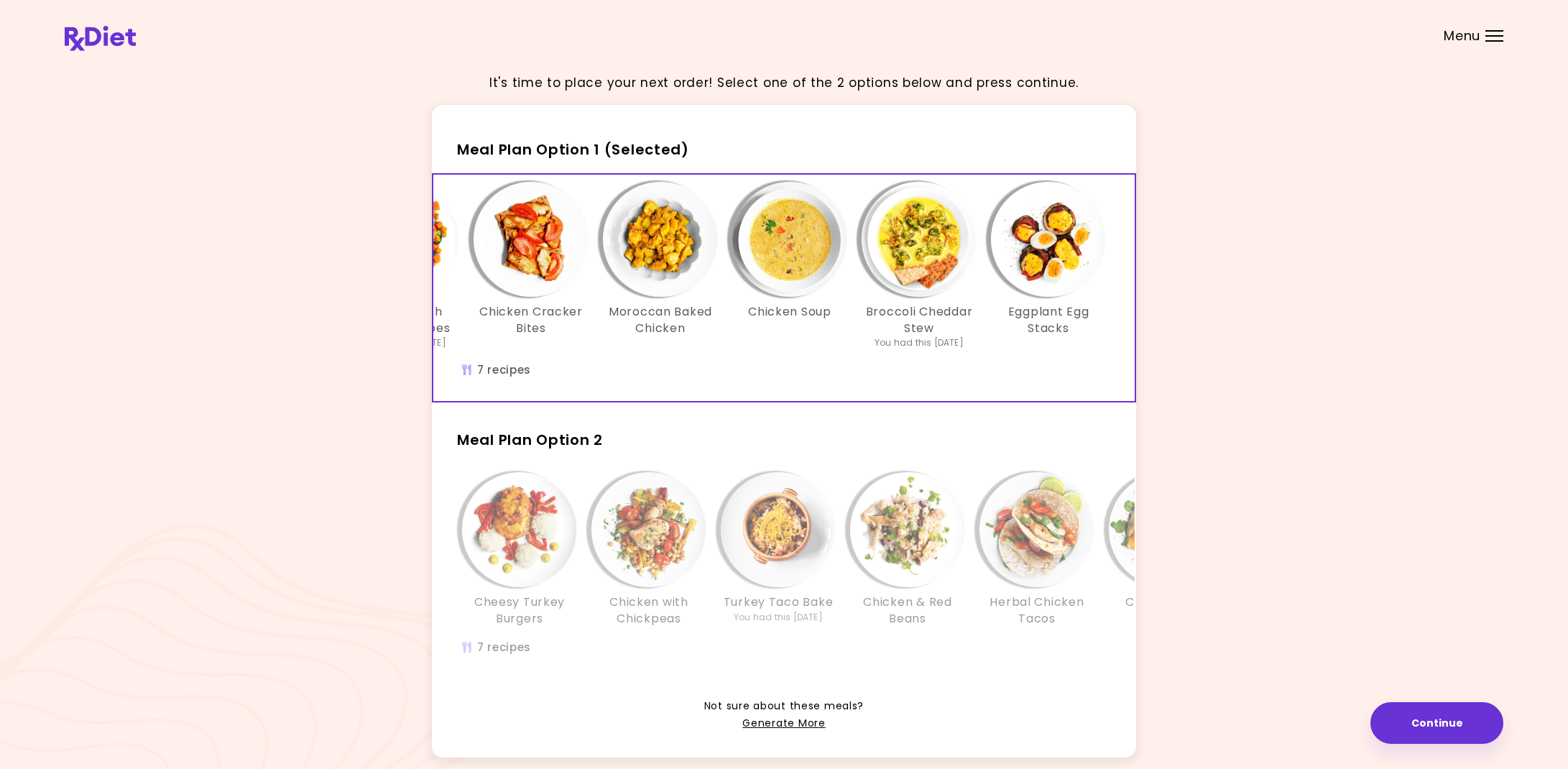
drag, startPoint x: 1132, startPoint y: 351, endPoint x: 1208, endPoint y: 362, distance: 76.8
click at [1208, 362] on div "It's time to place your next order! Select one of the 2 options below and press…" at bounding box center [783, 418] width 1439 height 715
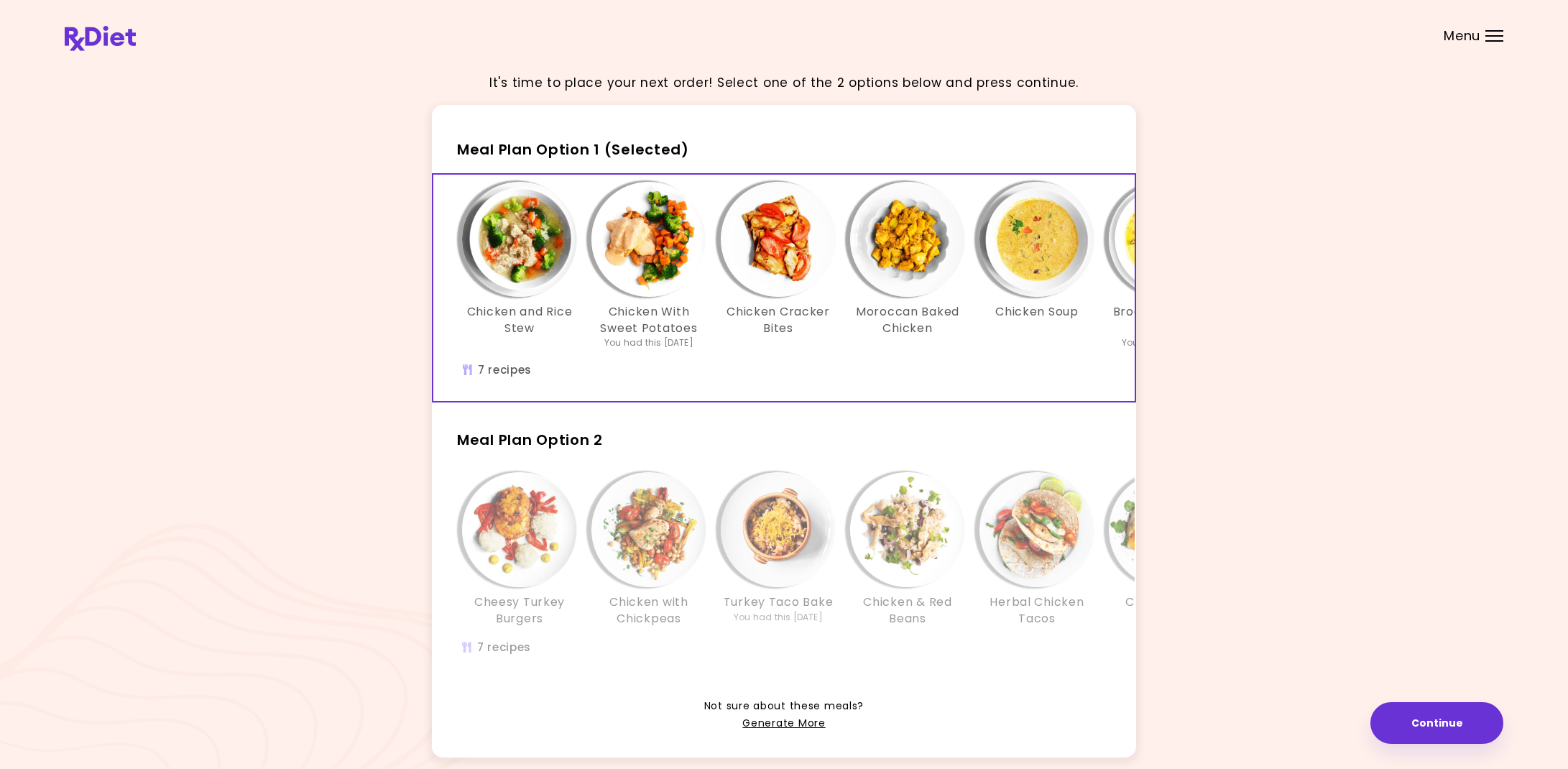
scroll to position [0, 0]
click at [598, 661] on div "Cheesy Turkey Burgers Chicken with Chickpeas Turkey Taco Bake You had this [DAT…" at bounding box center [907, 571] width 949 height 214
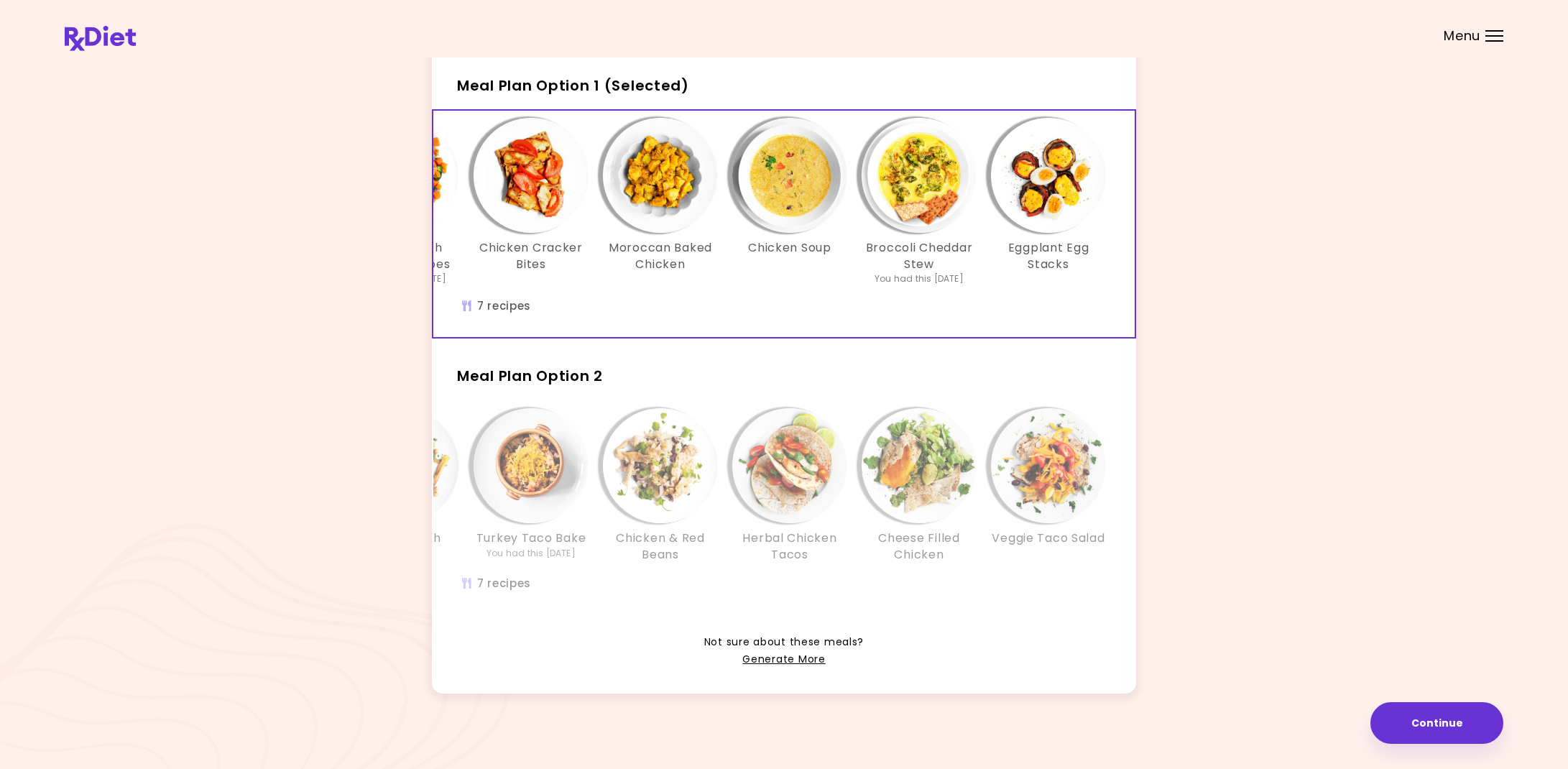
scroll to position [64, 0]
click at [788, 654] on link "Generate More" at bounding box center [783, 660] width 83 height 18
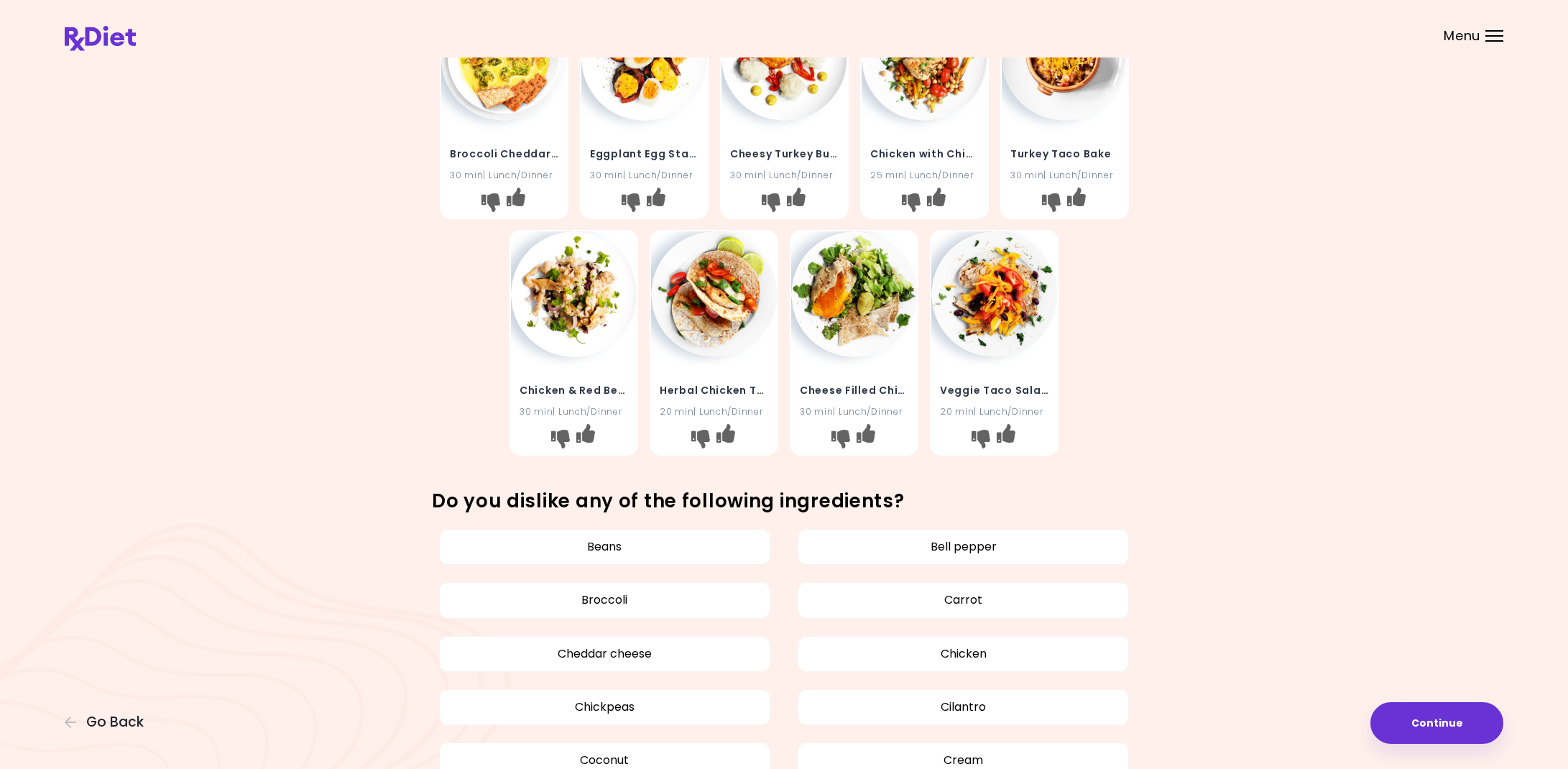
scroll to position [355, 1]
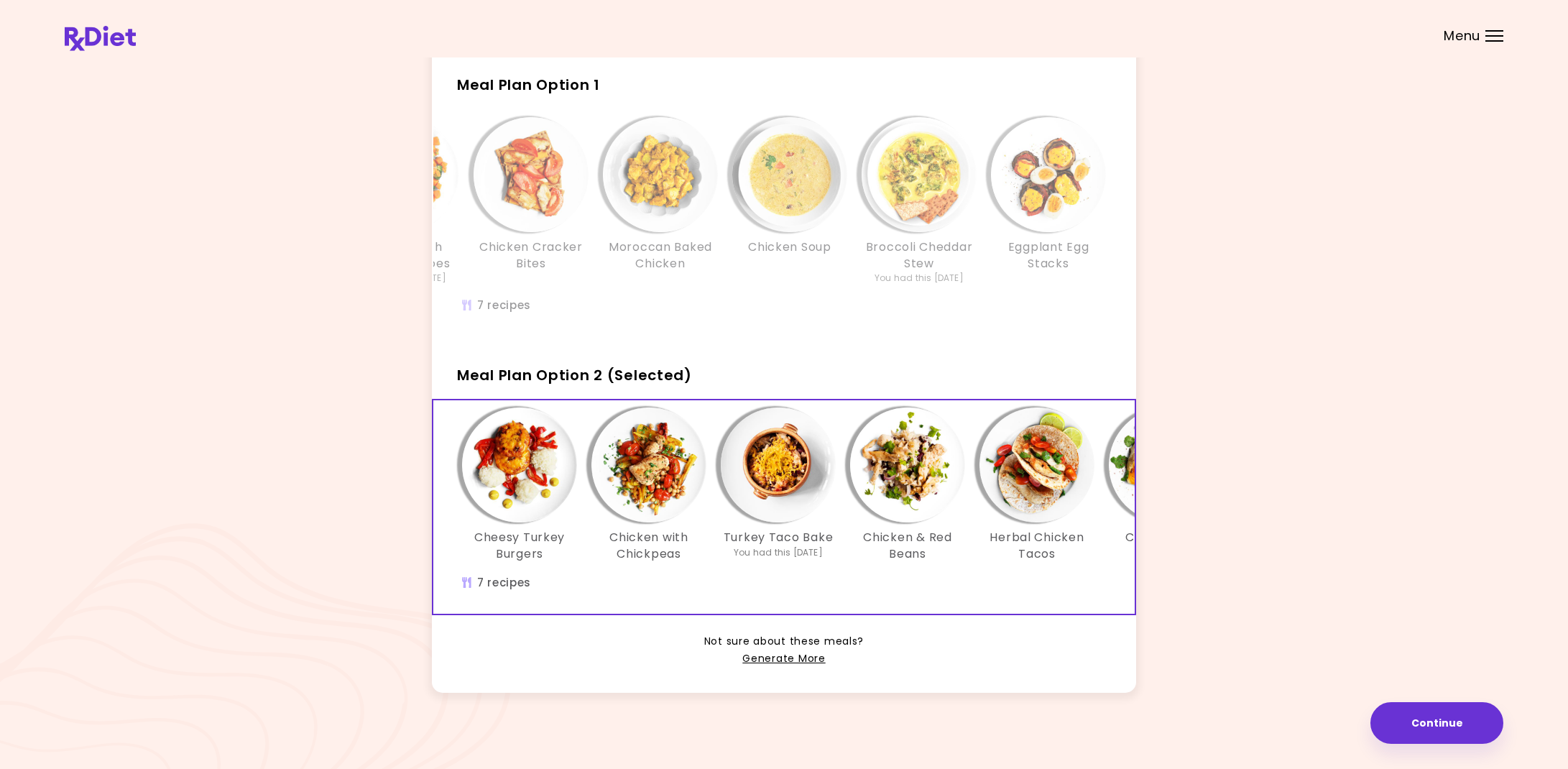
scroll to position [64, 0]
click at [770, 652] on link "Generate More" at bounding box center [783, 660] width 83 height 18
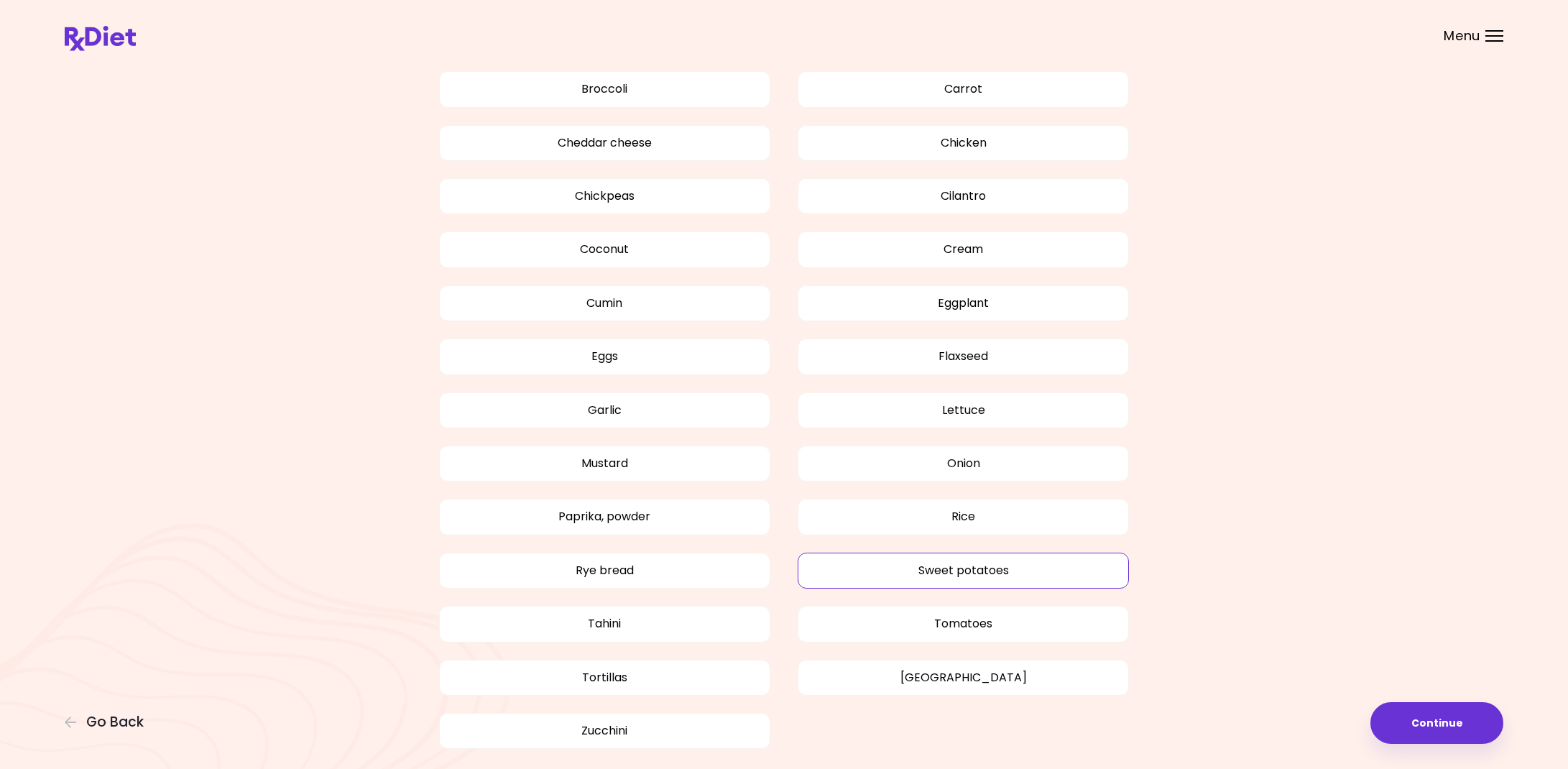
scroll to position [869, 0]
click at [626, 610] on button "Tahini" at bounding box center [604, 620] width 332 height 36
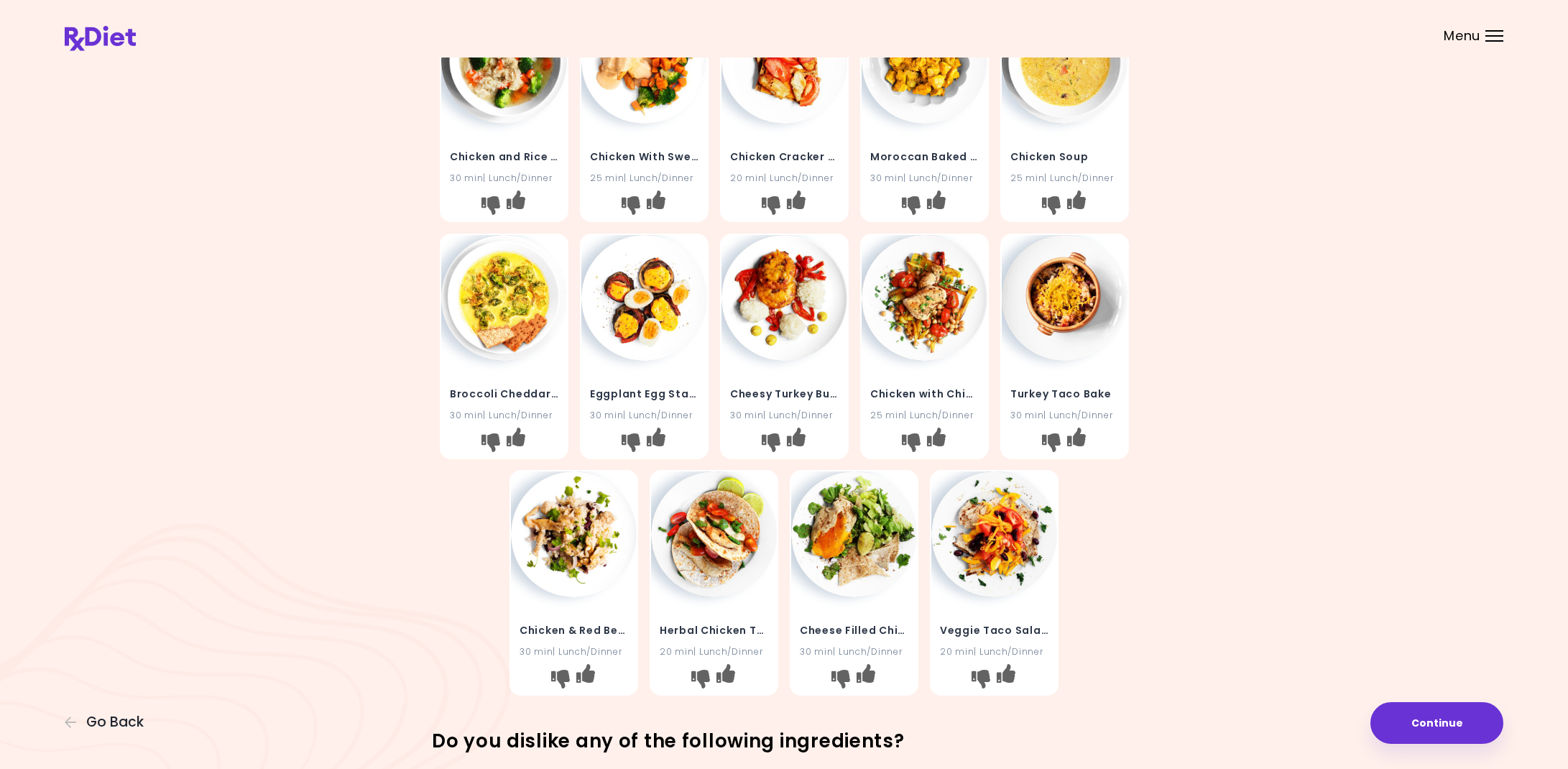
scroll to position [107, 0]
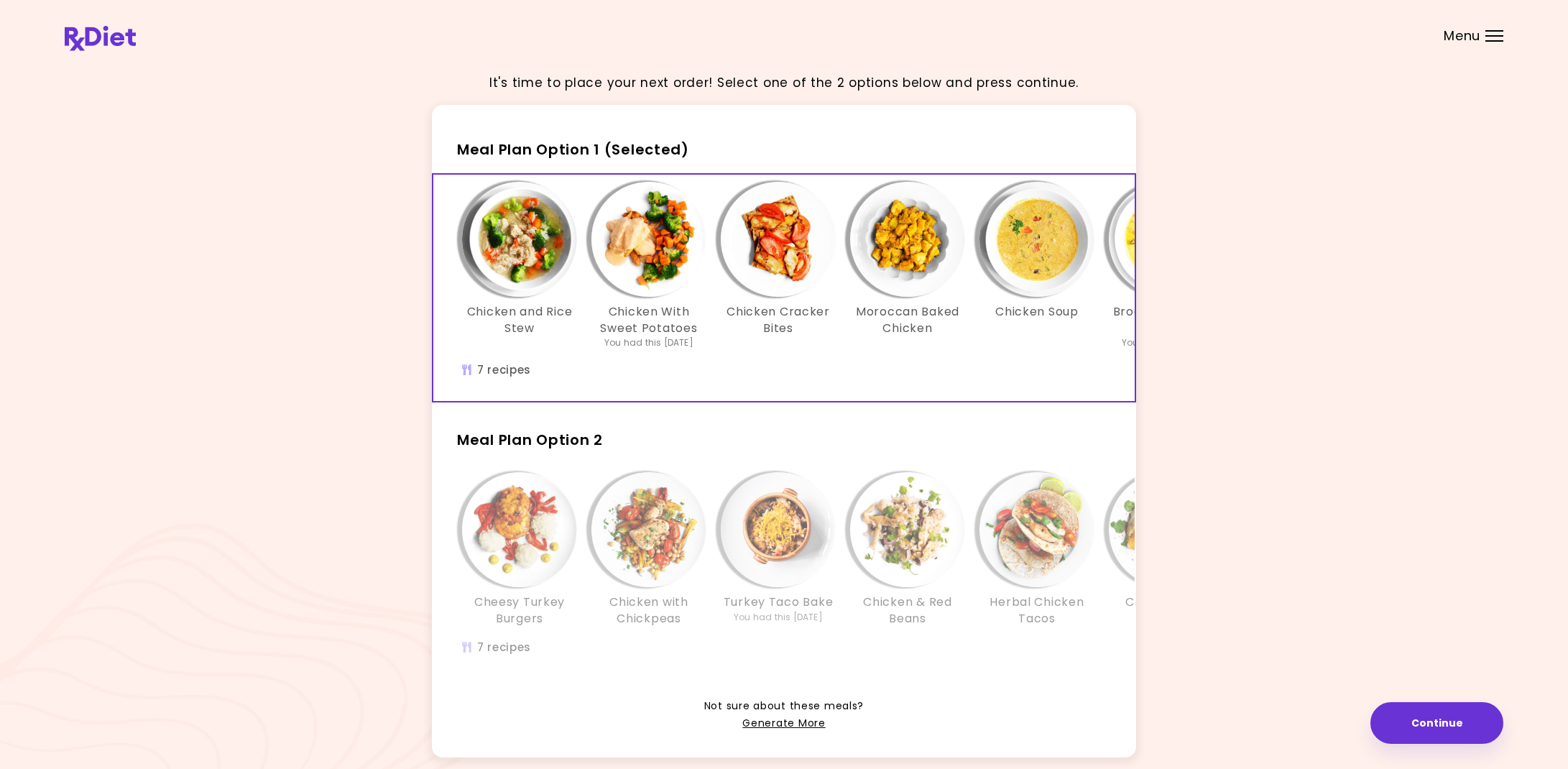
click at [1101, 618] on div "Herbal Chicken Tacos" at bounding box center [1037, 550] width 129 height 155
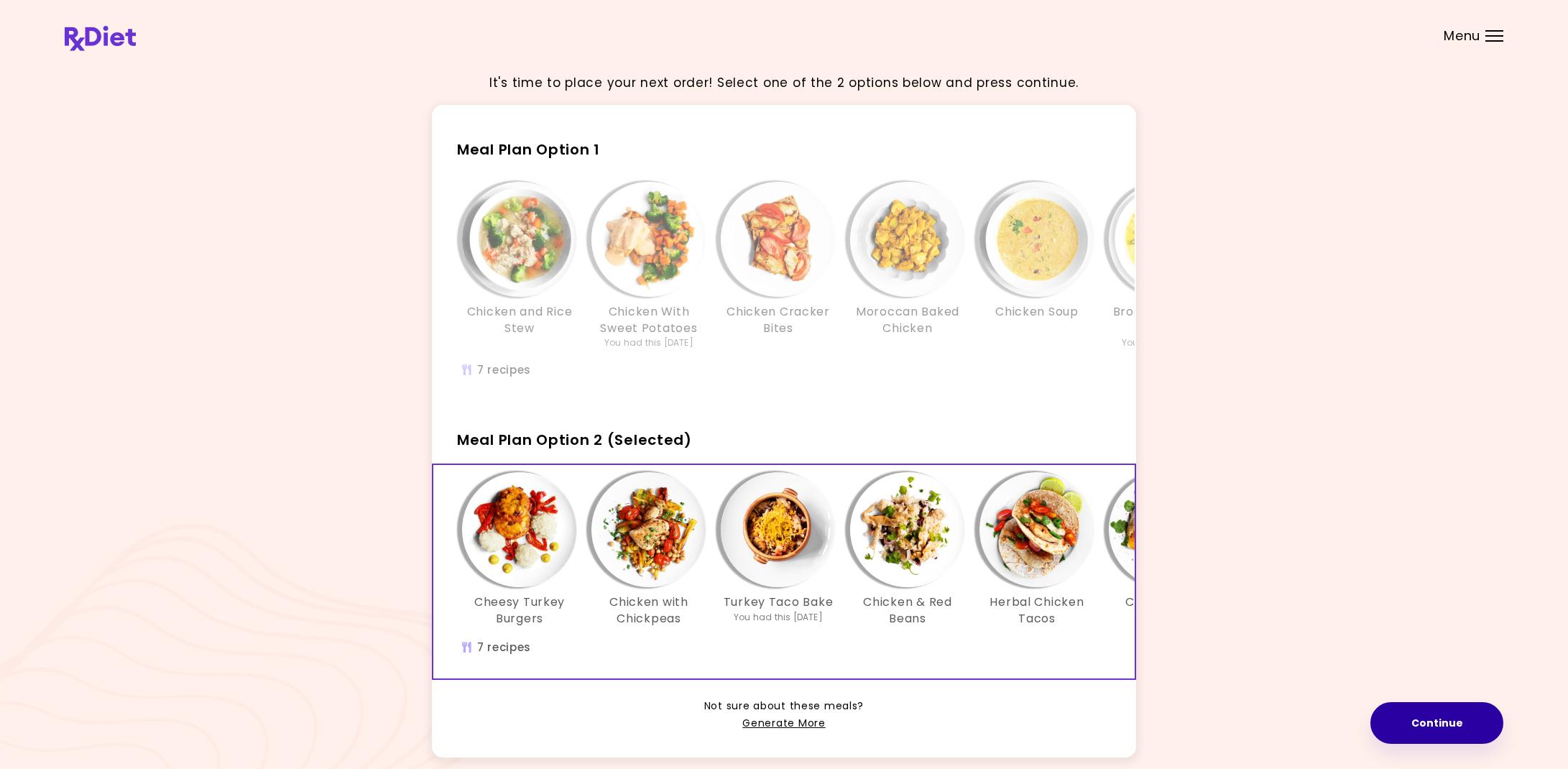
click at [1442, 725] on button "Continue" at bounding box center [1437, 723] width 133 height 41
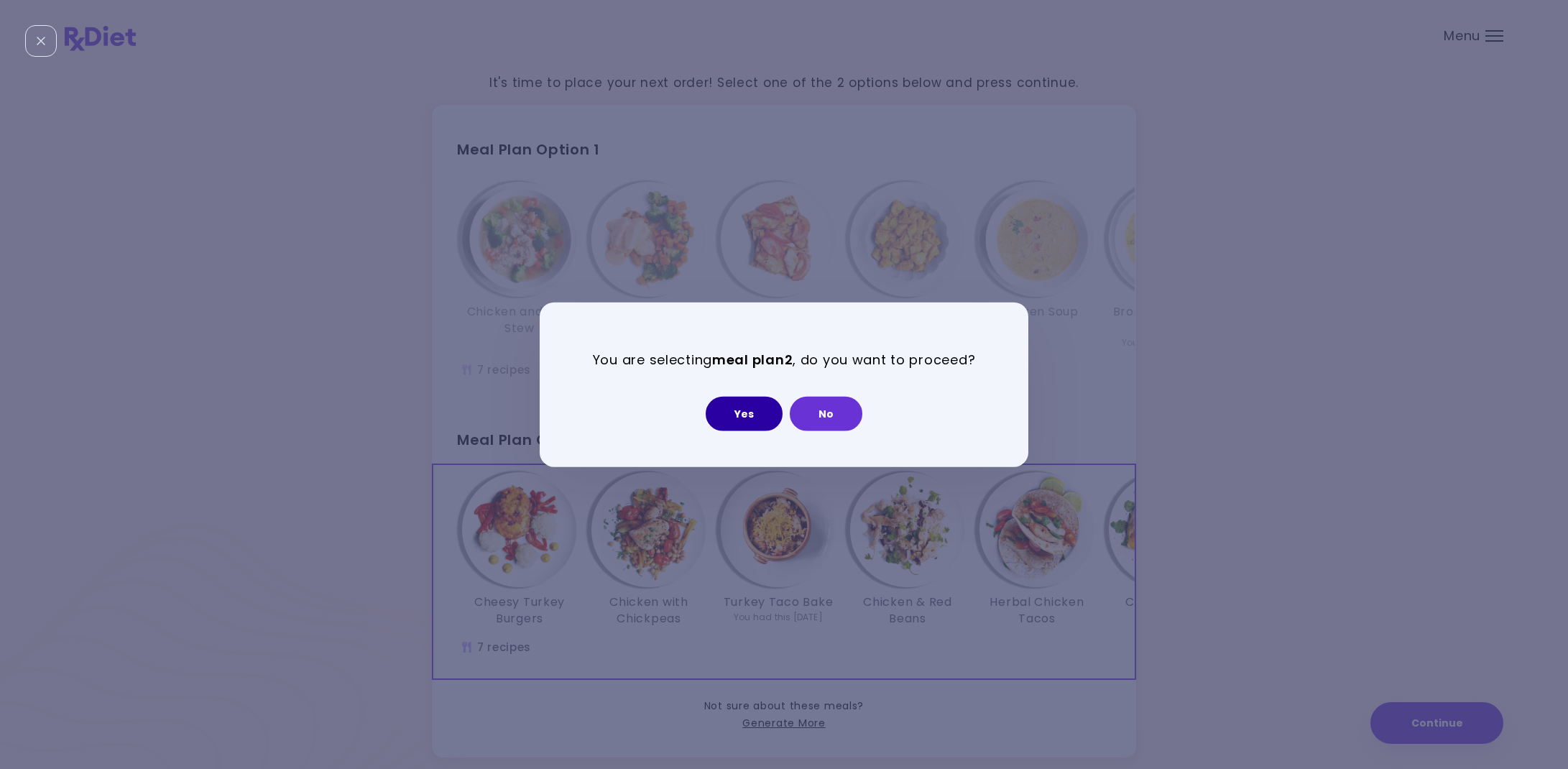
click at [731, 414] on button "Yes" at bounding box center [744, 413] width 77 height 34
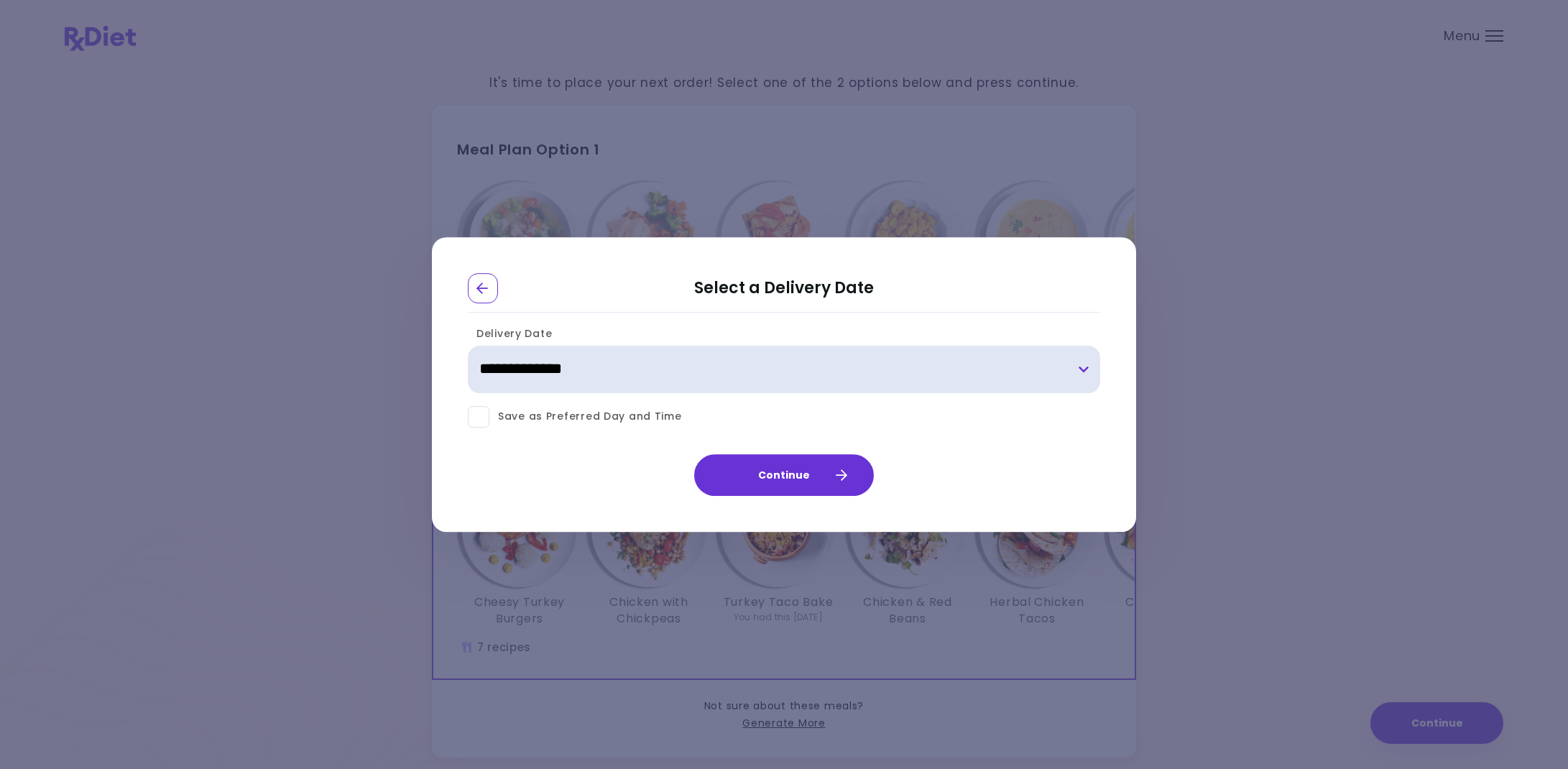
select select "**********"
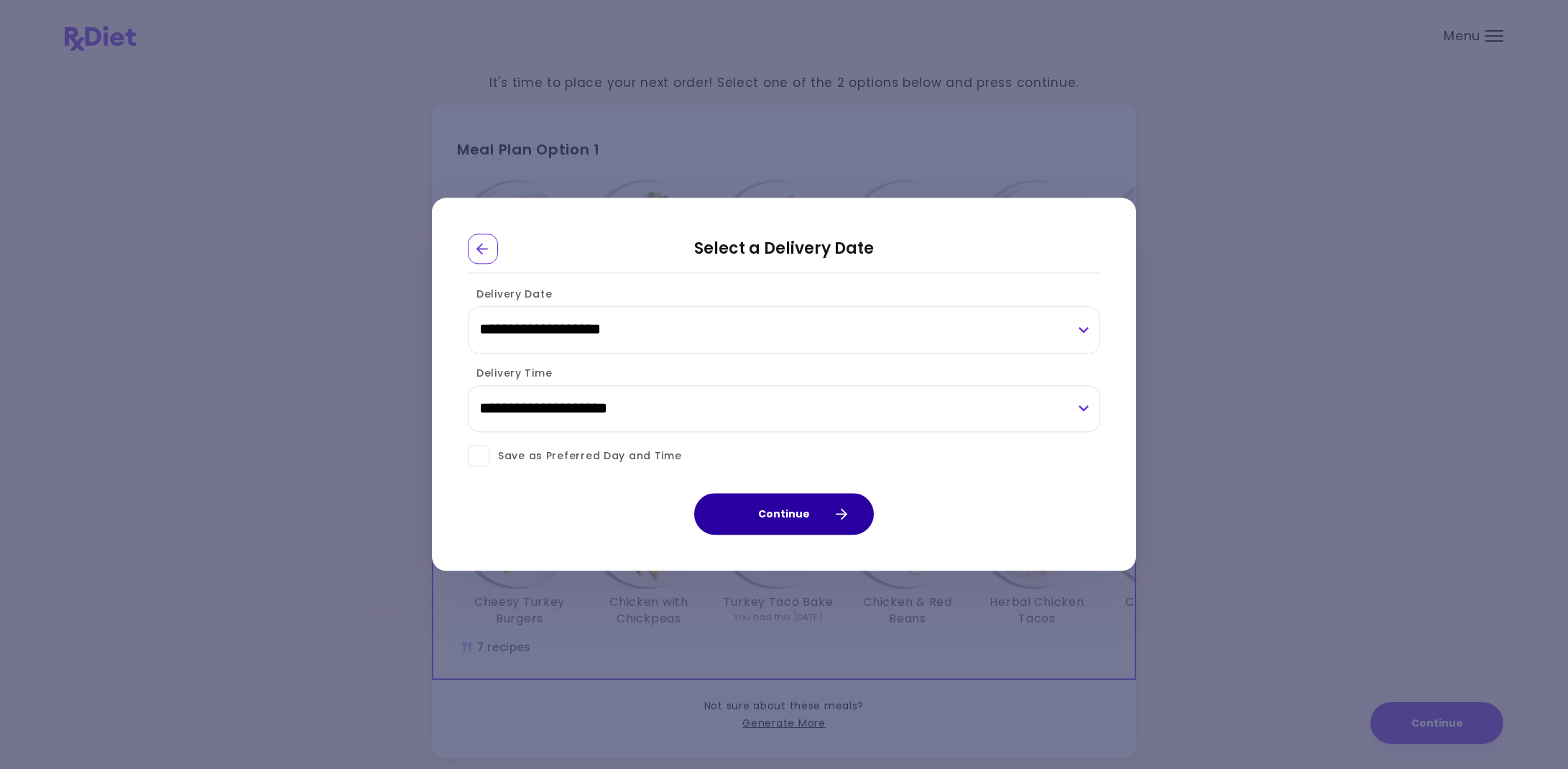
click at [808, 523] on button "Continue" at bounding box center [784, 515] width 180 height 41
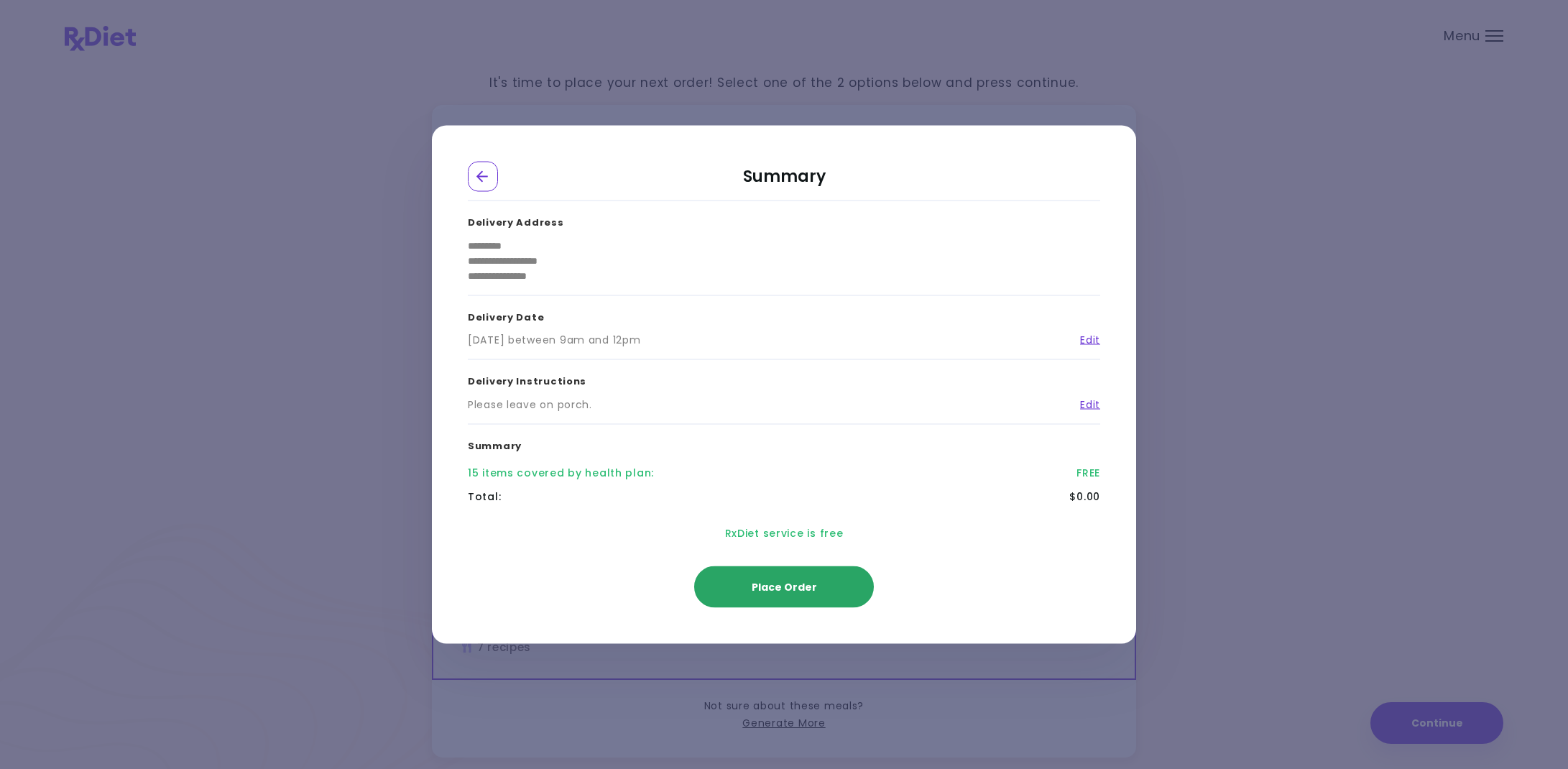
click at [799, 583] on span "Place Order" at bounding box center [784, 587] width 65 height 15
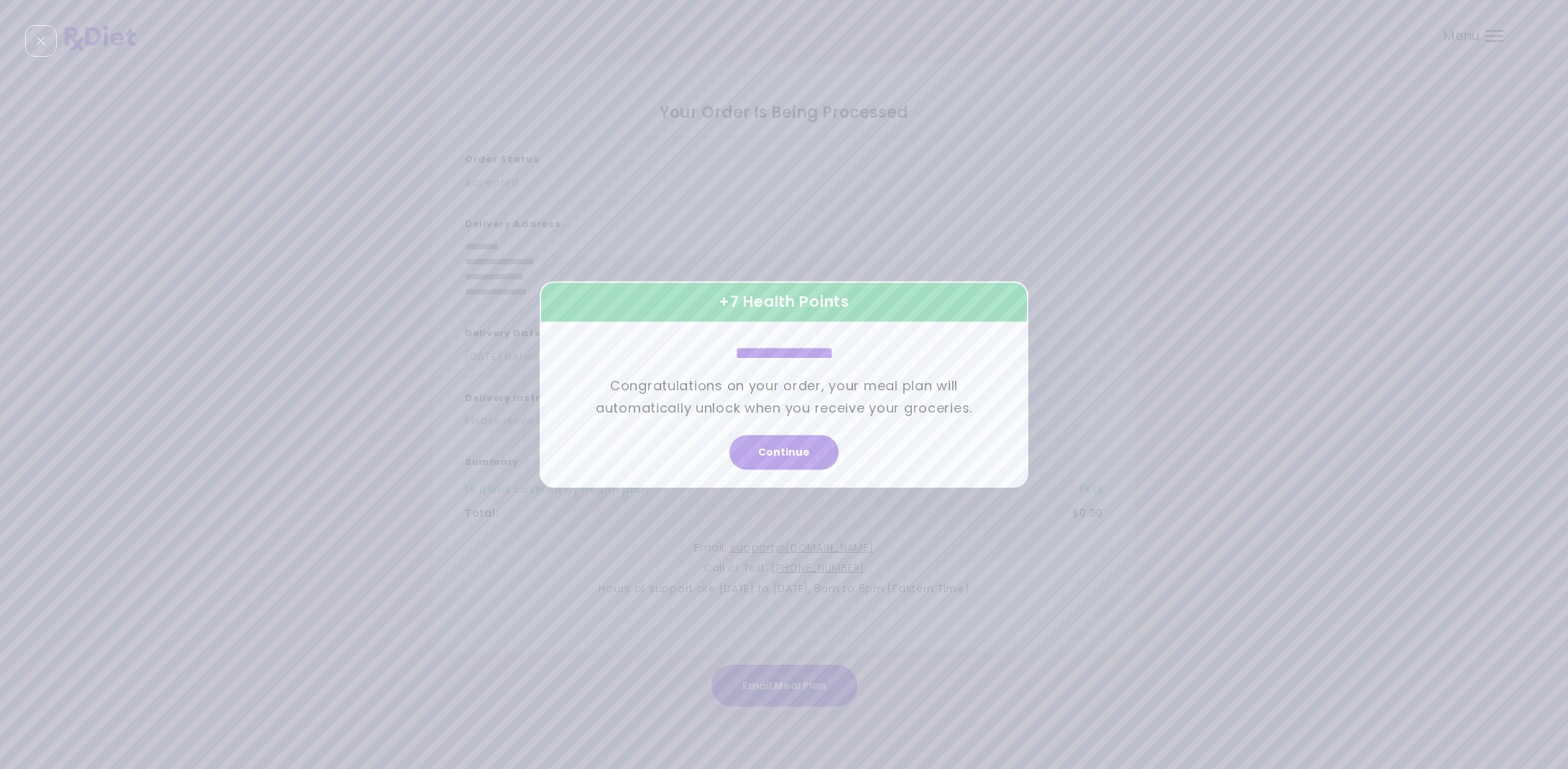
click at [792, 443] on button "Continue" at bounding box center [784, 453] width 109 height 34
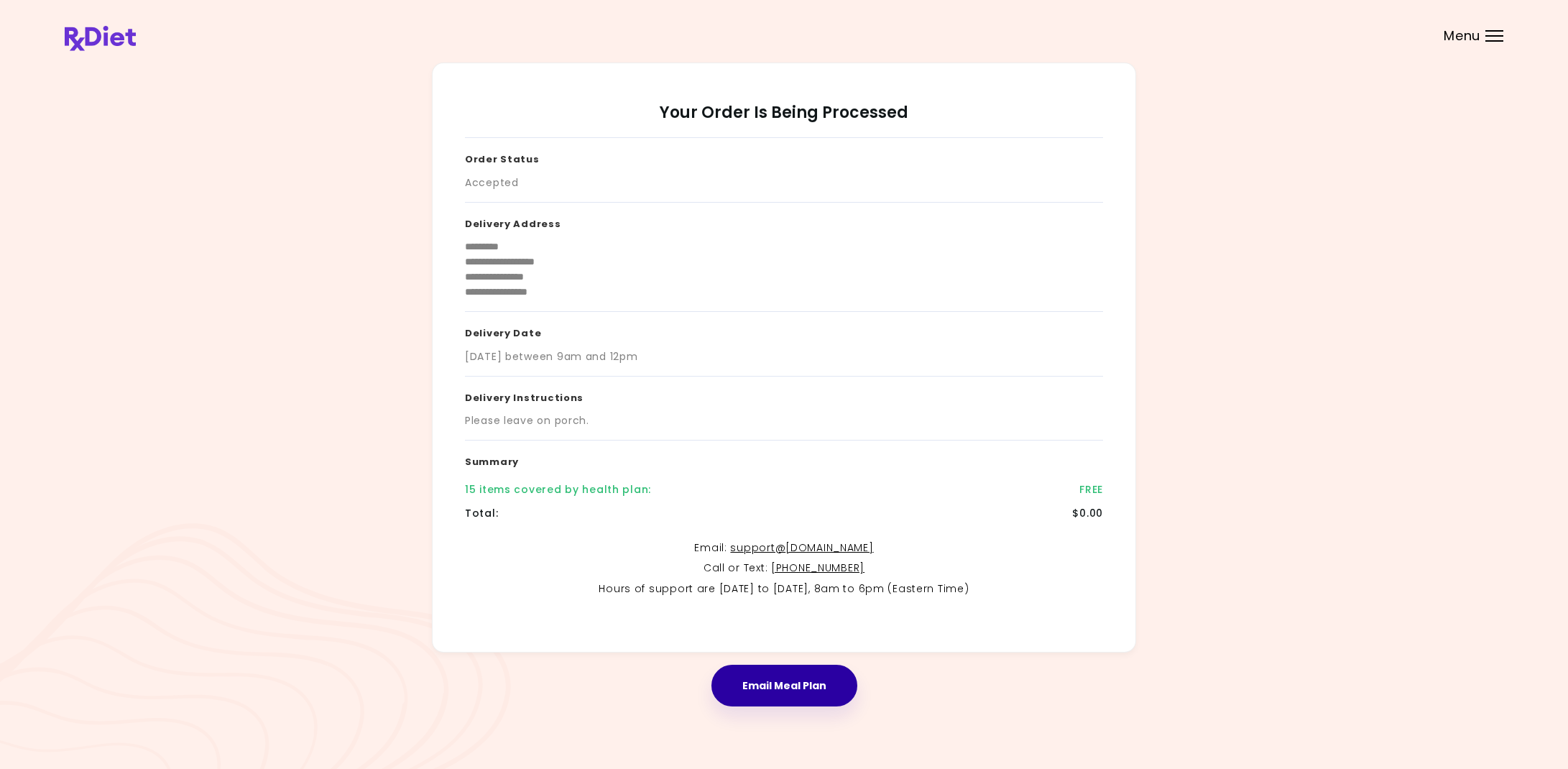
click at [807, 682] on button "Email Meal Plan" at bounding box center [784, 686] width 146 height 41
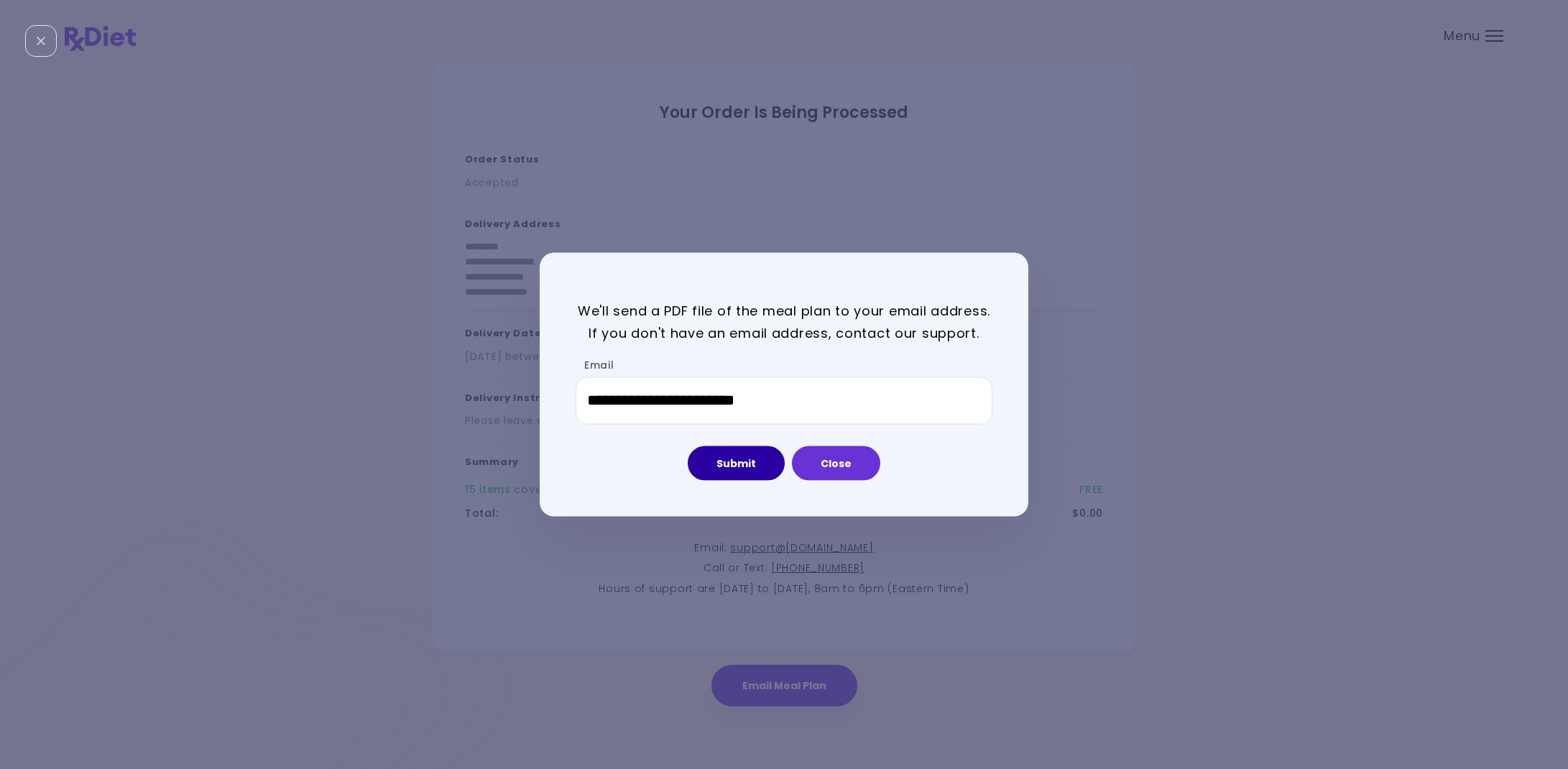
click at [742, 453] on button "Submit" at bounding box center [736, 463] width 97 height 34
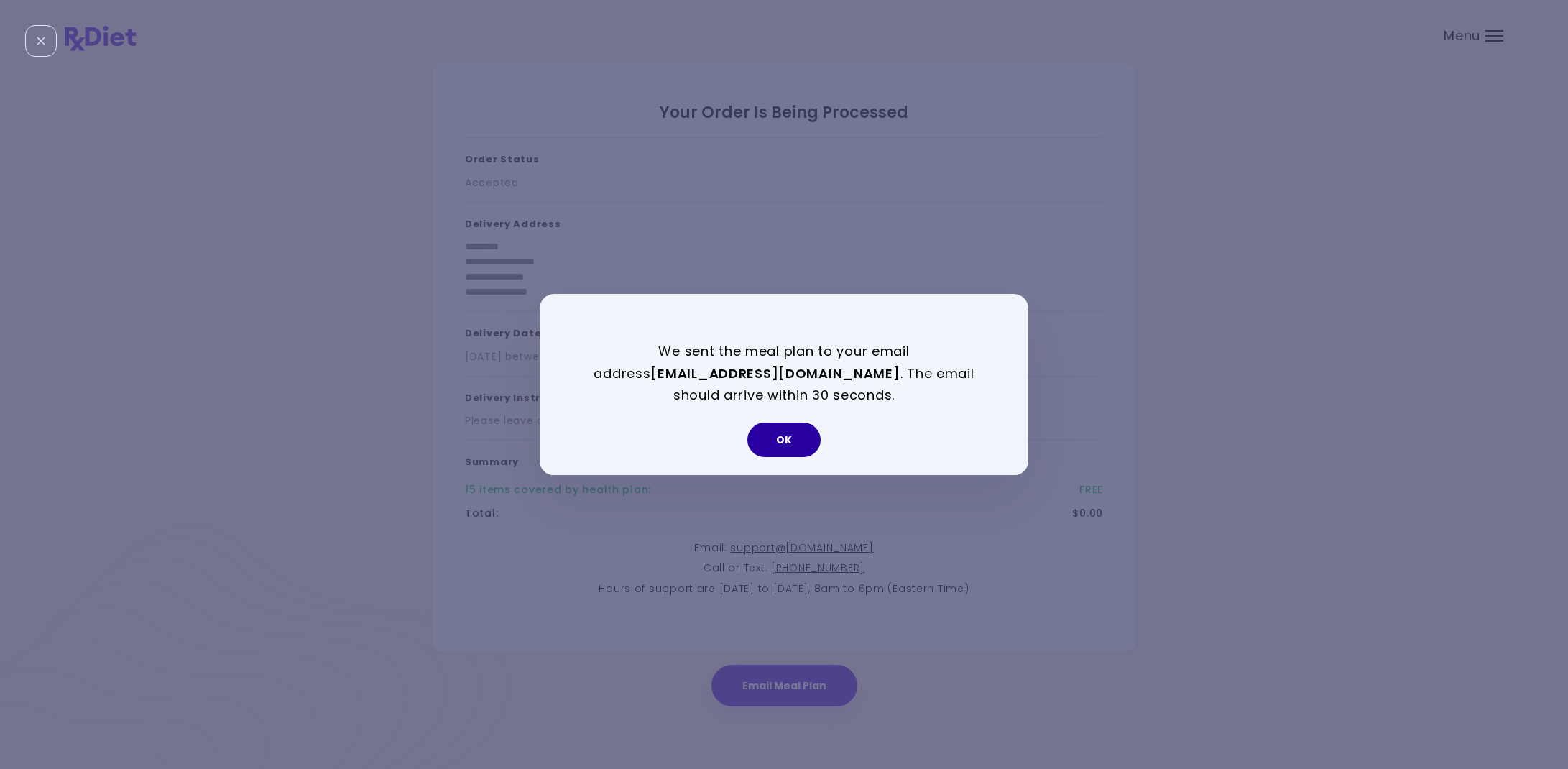
click at [781, 443] on button "OK" at bounding box center [784, 440] width 74 height 34
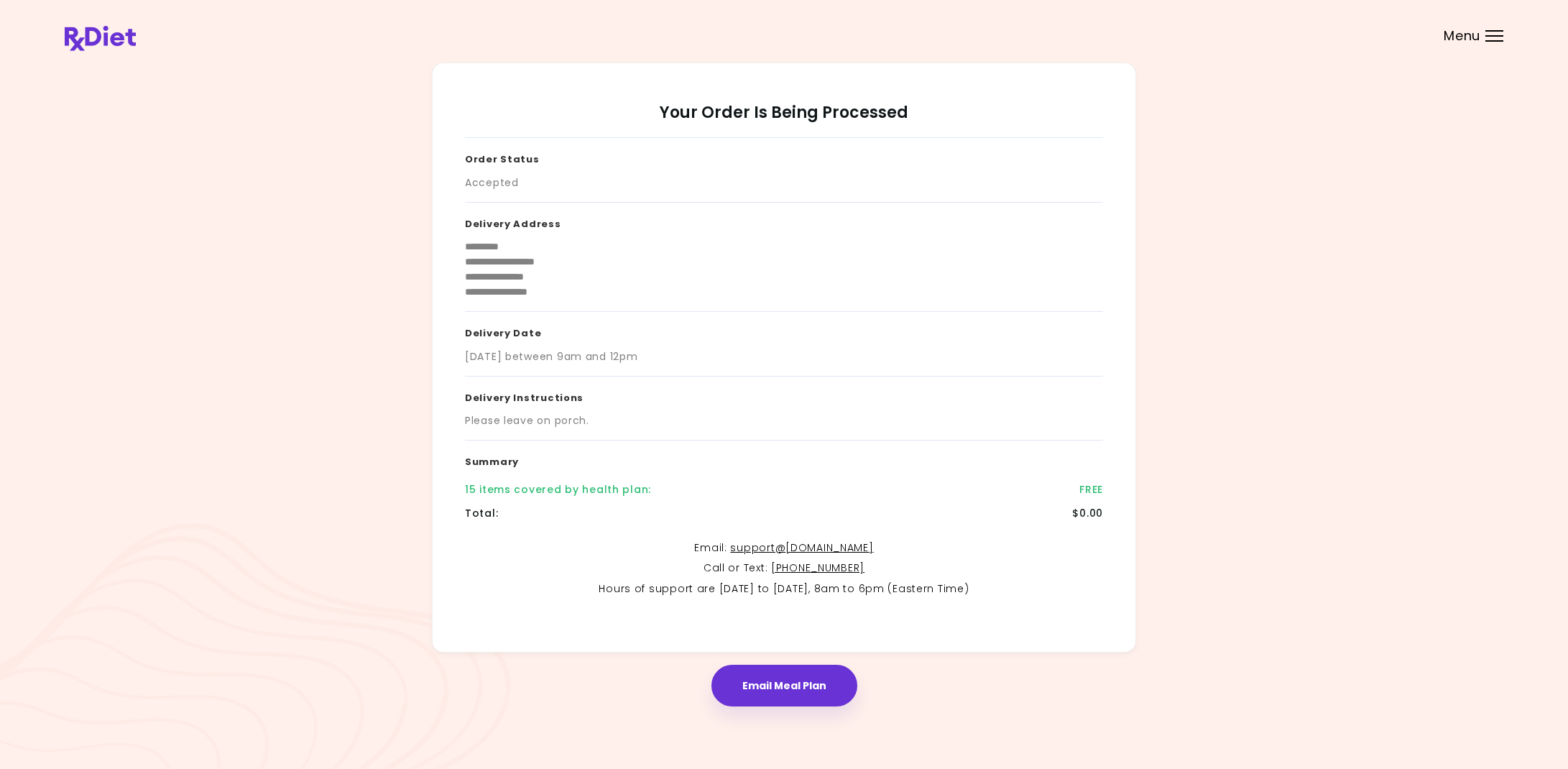
click at [1493, 36] on div at bounding box center [1494, 36] width 18 height 2
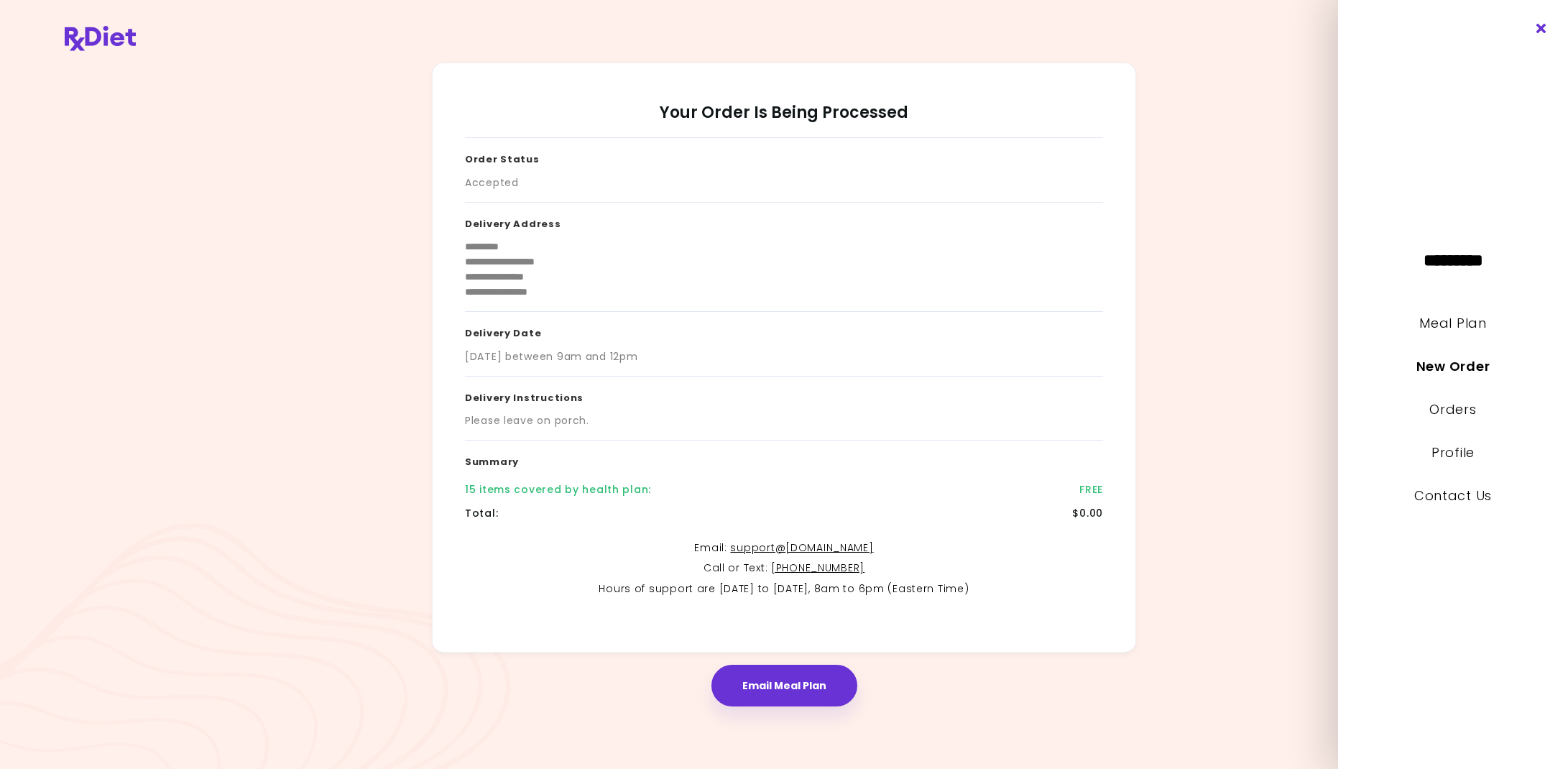
click at [1537, 30] on icon "Close" at bounding box center [1542, 28] width 14 height 10
